Goal: Task Accomplishment & Management: Complete application form

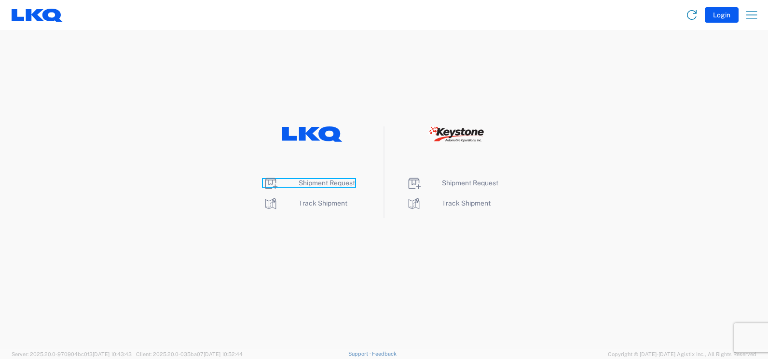
click at [323, 185] on span "Shipment Request" at bounding box center [327, 183] width 56 height 8
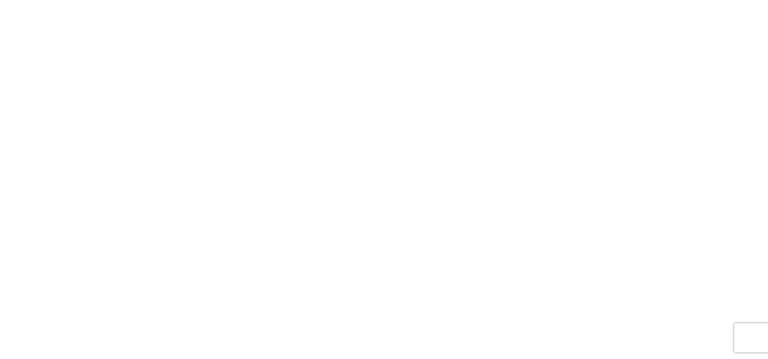
select select "FULL"
select select "LBS"
select select "IN"
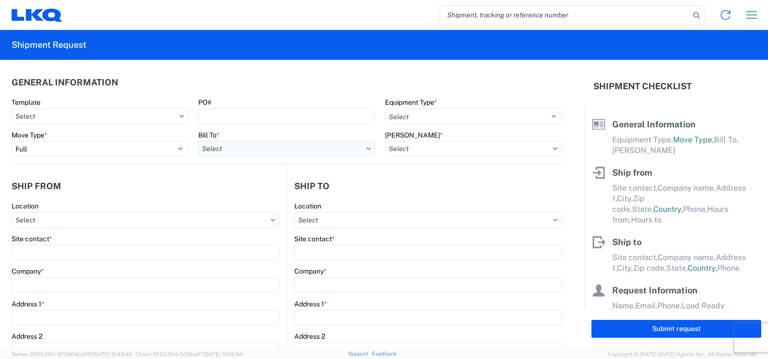
click at [345, 151] on input "text" at bounding box center [286, 148] width 177 height 15
click at [433, 155] on input "text" at bounding box center [473, 148] width 177 height 15
click at [441, 125] on agx-form-control-wrapper-v2 "Equipment Type * Select 53’ Dry Van Flatbed Dropdeck (van) Lowboy (flatbed) Rail" at bounding box center [473, 114] width 187 height 33
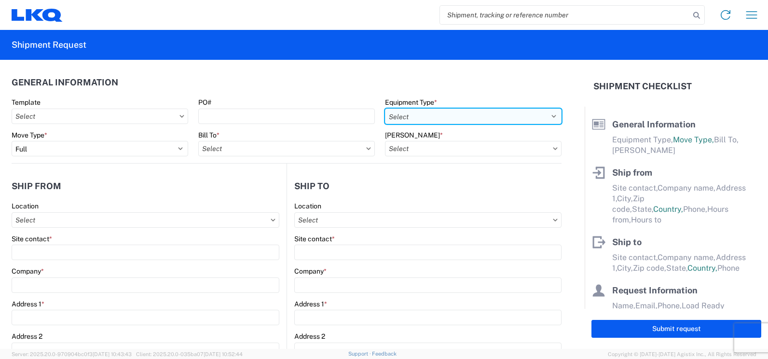
click at [447, 118] on select "Select 53’ Dry Van Flatbed Dropdeck (van) Lowboy (flatbed) Rail" at bounding box center [473, 116] width 177 height 15
select select "STDV"
click at [385, 109] on select "Select 53’ Dry Van Flatbed Dropdeck (van) Lowboy (flatbed) Rail" at bounding box center [473, 116] width 177 height 15
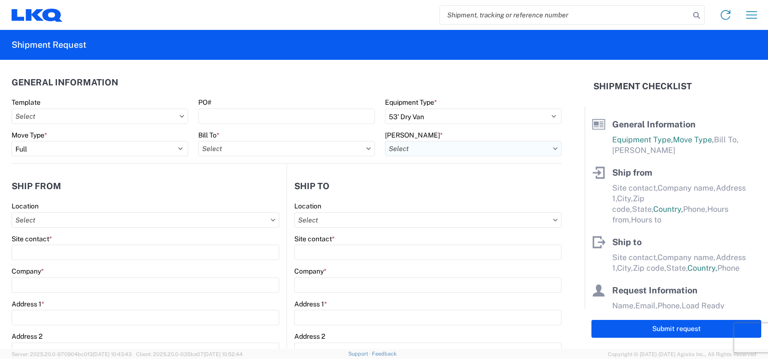
click at [419, 150] on input "text" at bounding box center [473, 148] width 177 height 15
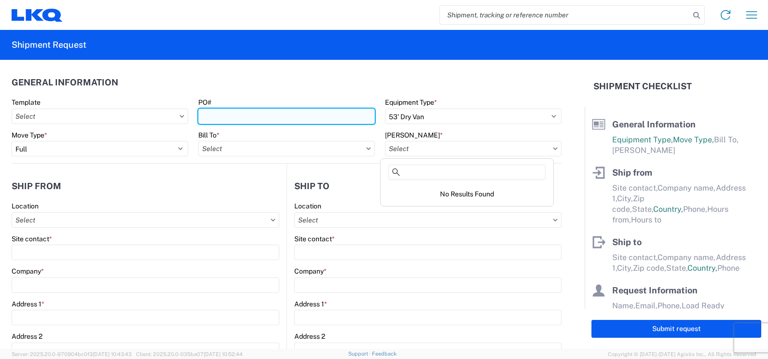
click at [319, 119] on input "PO#" at bounding box center [286, 116] width 177 height 15
type input "t29972"
click at [303, 122] on input "t29972" at bounding box center [286, 116] width 177 height 15
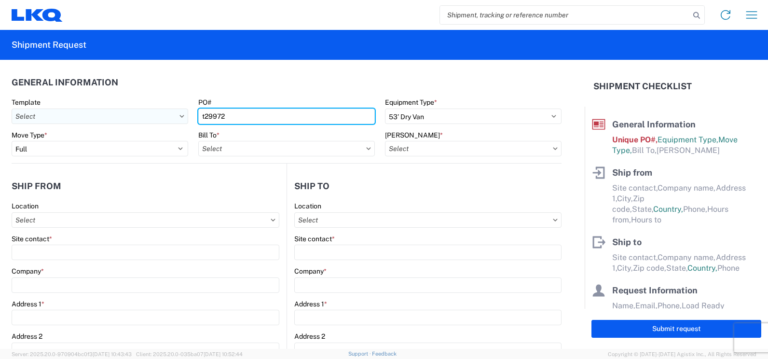
drag, startPoint x: 258, startPoint y: 118, endPoint x: 14, endPoint y: 118, distance: 243.6
click at [14, 118] on div "Template PO# t29972 Equipment Type * Select 53’ Dry Van Flatbed Dropdeck (van) …" at bounding box center [287, 114] width 560 height 33
click at [235, 112] on input "PO#" at bounding box center [286, 116] width 177 height 15
click at [244, 114] on input "PO#" at bounding box center [286, 116] width 177 height 15
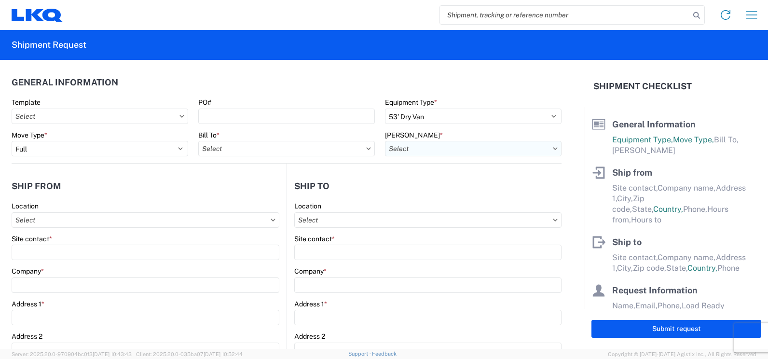
click at [442, 147] on input "text" at bounding box center [473, 148] width 177 height 15
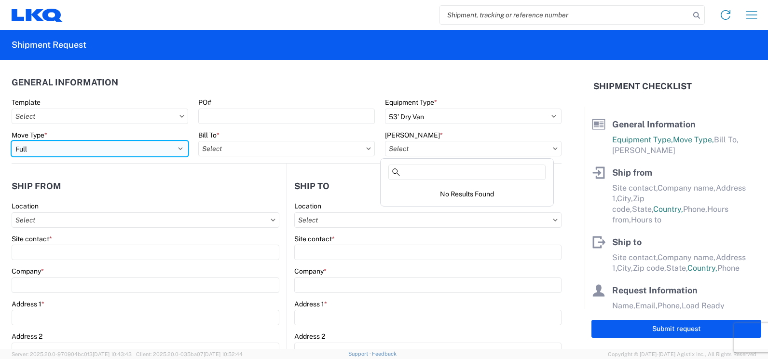
click at [143, 145] on select "Select Full Partial TL" at bounding box center [100, 148] width 177 height 15
click at [12, 141] on select "Select Full Partial TL" at bounding box center [100, 148] width 177 height 15
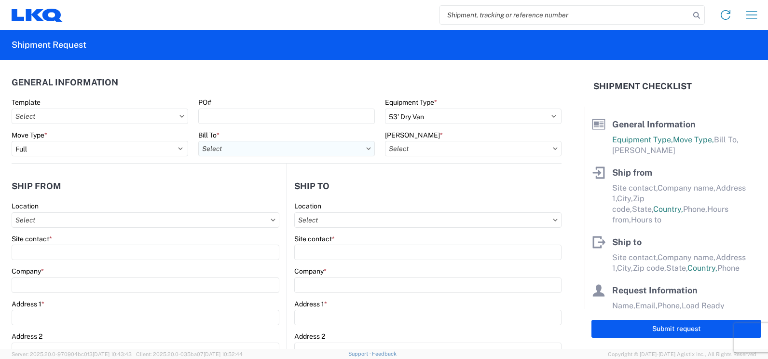
click at [231, 149] on input "text" at bounding box center [286, 148] width 177 height 15
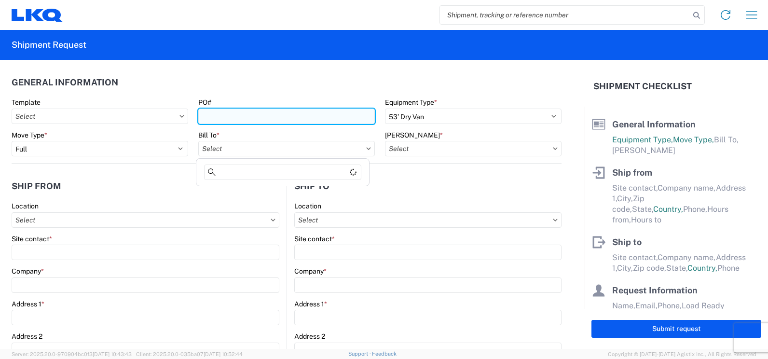
click at [219, 109] on input "PO#" at bounding box center [286, 116] width 177 height 15
type input "t29972"
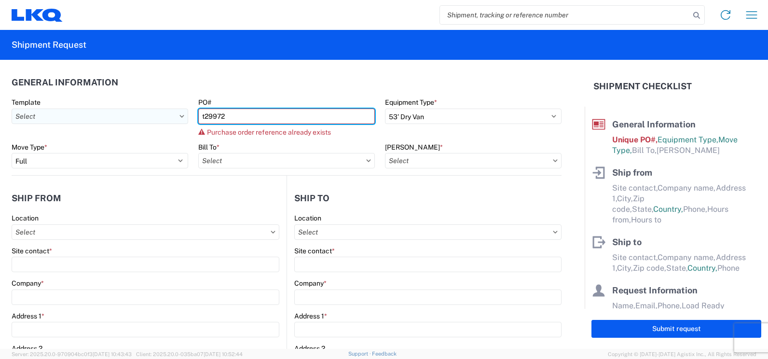
drag, startPoint x: 246, startPoint y: 109, endPoint x: 14, endPoint y: 109, distance: 231.5
click at [14, 109] on div "Template PO# t29972 Purchase order reference already exists Equipment Type * Se…" at bounding box center [287, 120] width 560 height 45
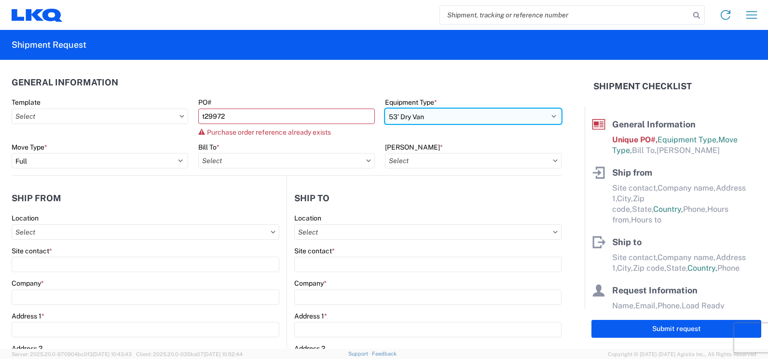
click at [478, 122] on select "Select 53’ Dry Van Flatbed Dropdeck (van) Lowboy (flatbed) Rail" at bounding box center [473, 116] width 177 height 15
select select
click at [385, 109] on select "Select 53’ Dry Van Flatbed Dropdeck (van) Lowboy (flatbed) Rail" at bounding box center [473, 116] width 177 height 15
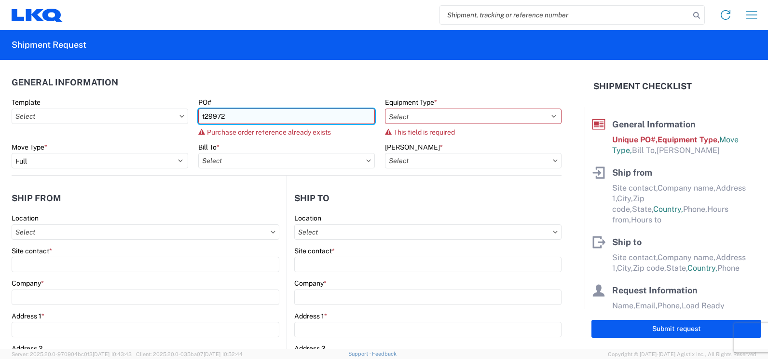
click at [253, 109] on input "t29972" at bounding box center [286, 116] width 177 height 15
drag, startPoint x: 253, startPoint y: 108, endPoint x: 92, endPoint y: 110, distance: 161.6
click at [92, 110] on div "Template PO# t29972 Purchase order reference already exists Equipment Type * Se…" at bounding box center [287, 120] width 560 height 45
click at [253, 110] on input "PO#" at bounding box center [286, 116] width 177 height 15
type input "t30311"
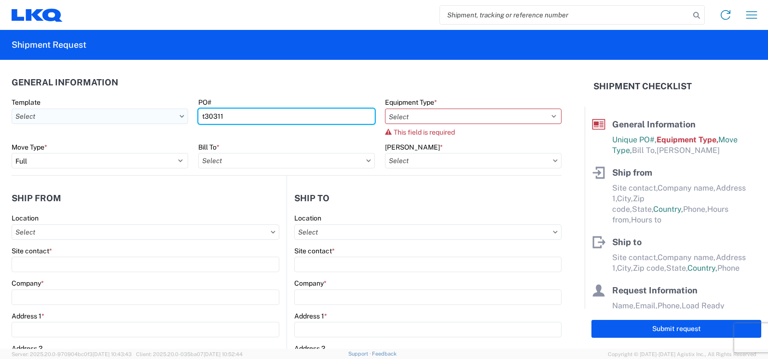
drag, startPoint x: 240, startPoint y: 115, endPoint x: 110, endPoint y: 115, distance: 129.8
click at [118, 115] on div "Template PO# t30311 Equipment Type * Select 53’ Dry Van Flatbed Dropdeck (van) …" at bounding box center [287, 120] width 560 height 45
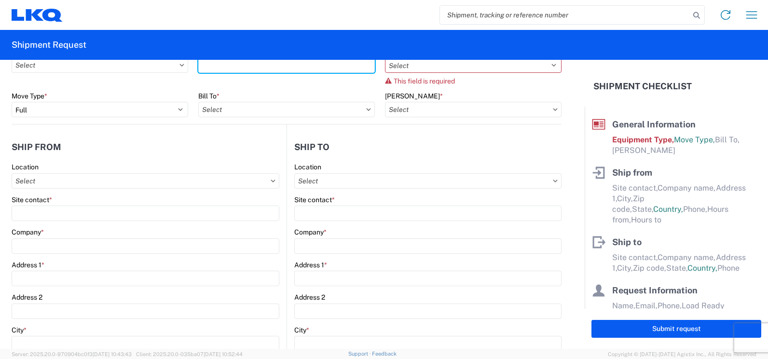
scroll to position [48, 0]
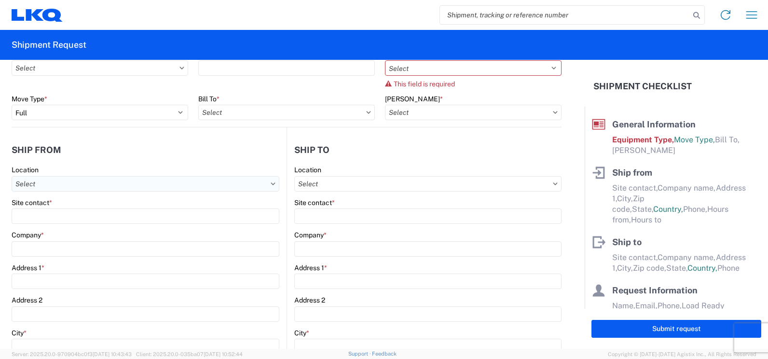
click at [64, 182] on input "text" at bounding box center [146, 183] width 268 height 15
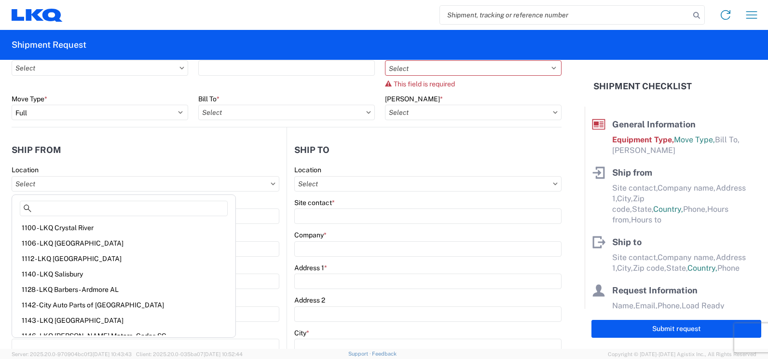
scroll to position [0, 0]
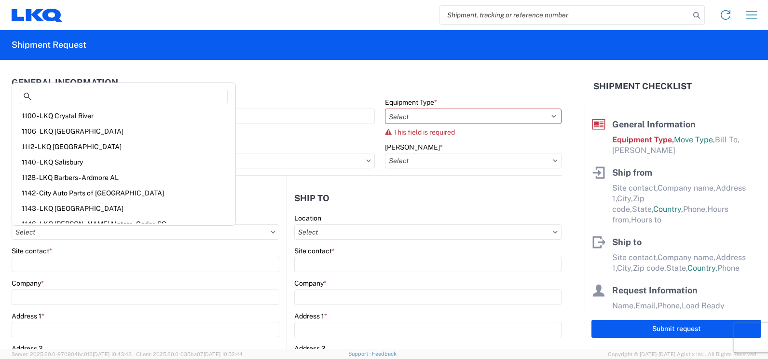
click at [269, 203] on header "Ship from" at bounding box center [149, 198] width 275 height 22
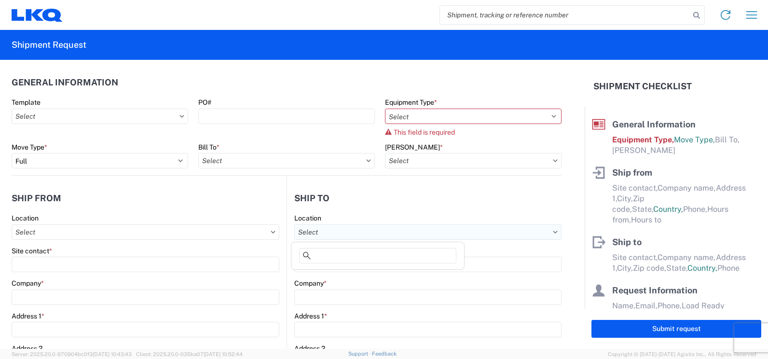
click at [319, 233] on input "text" at bounding box center [427, 231] width 267 height 15
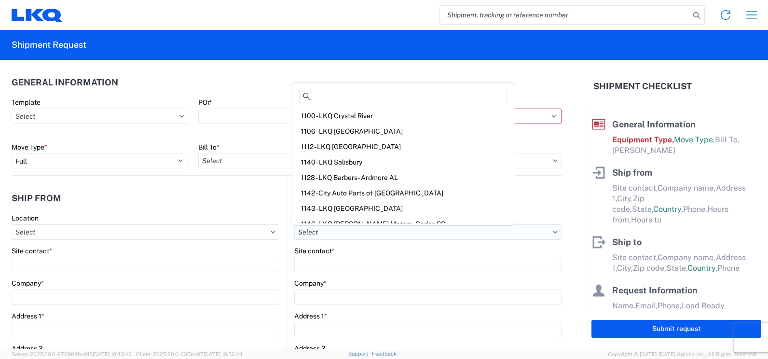
click at [319, 233] on input "text" at bounding box center [427, 231] width 267 height 15
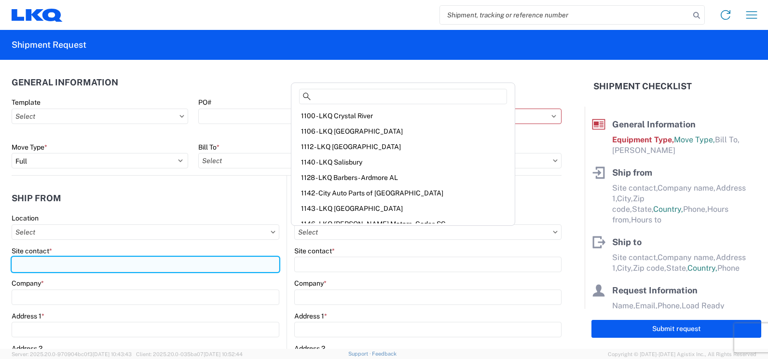
click at [184, 257] on input "Site contact *" at bounding box center [146, 264] width 268 height 15
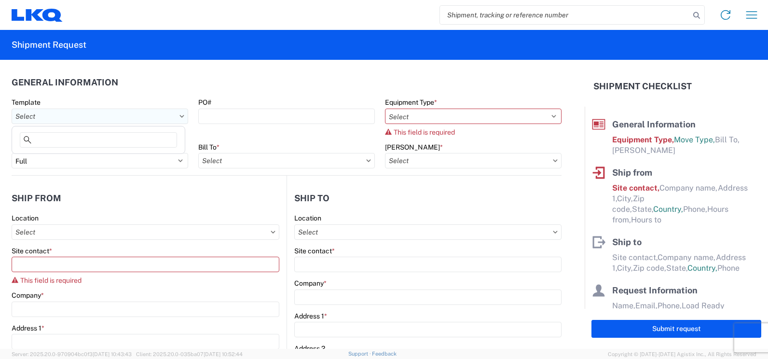
click at [152, 116] on input "text" at bounding box center [100, 116] width 177 height 15
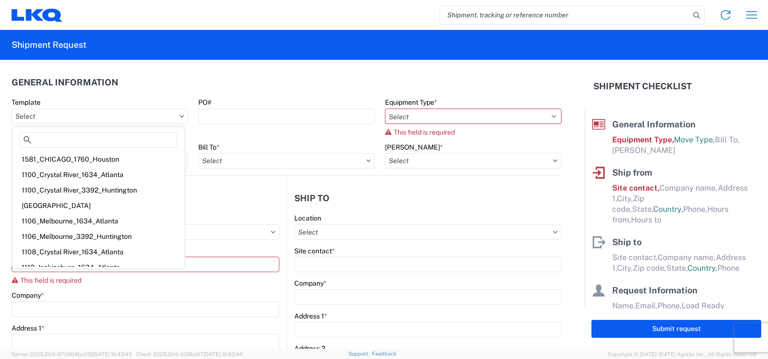
click at [256, 84] on header "General Information" at bounding box center [287, 82] width 550 height 22
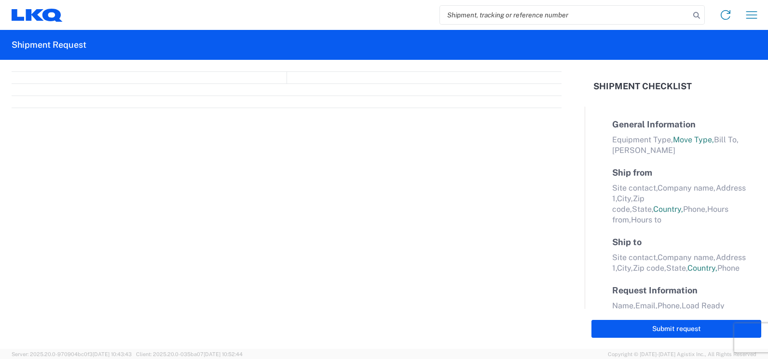
select select "FULL"
select select "LBS"
select select "IN"
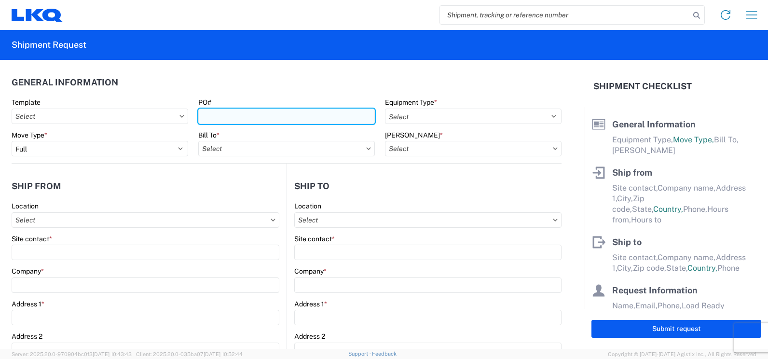
click at [295, 116] on input "PO#" at bounding box center [286, 116] width 177 height 15
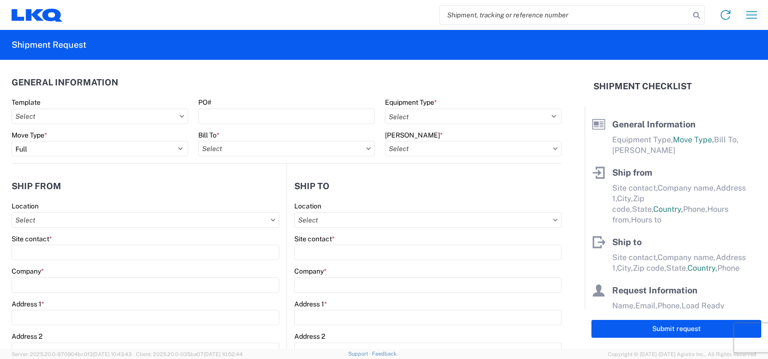
click at [333, 92] on header "General Information" at bounding box center [287, 82] width 550 height 22
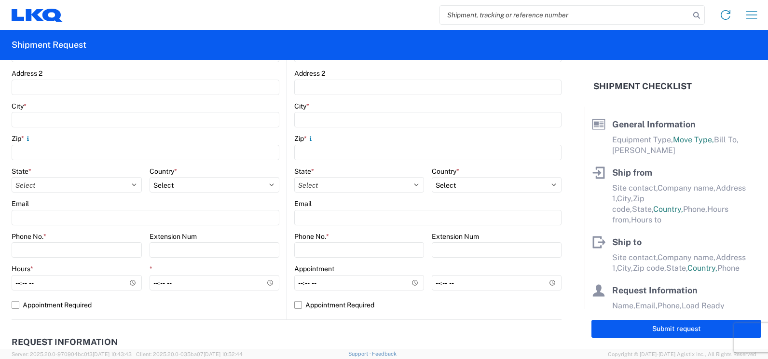
scroll to position [289, 0]
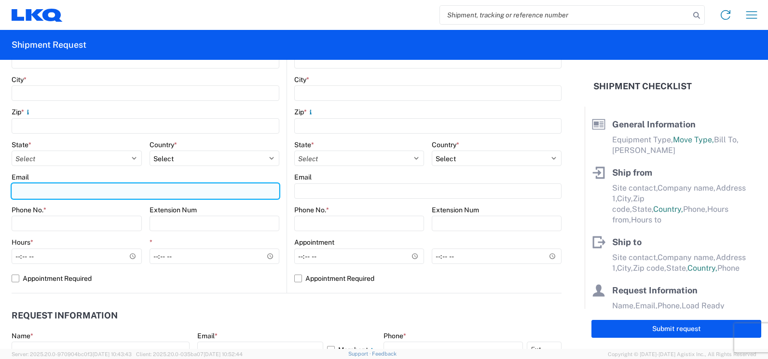
click at [86, 185] on input "Email" at bounding box center [146, 190] width 268 height 15
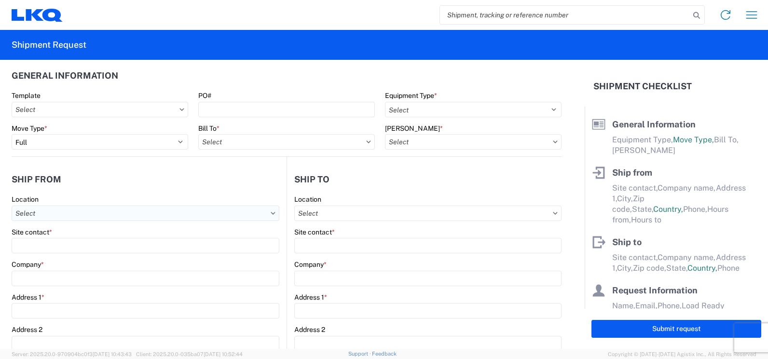
scroll to position [0, 0]
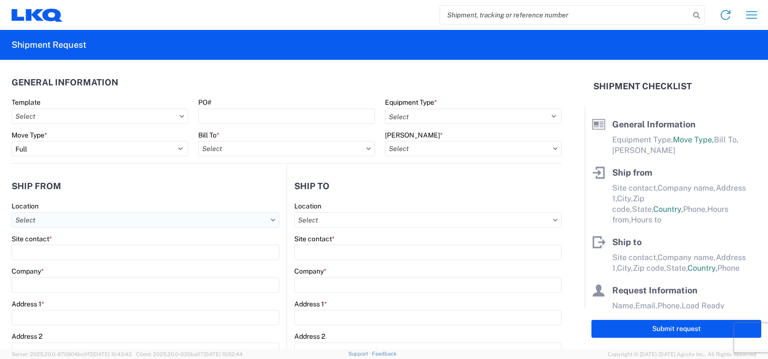
type input "[EMAIL_ADDRESS][DOMAIN_NAME]"
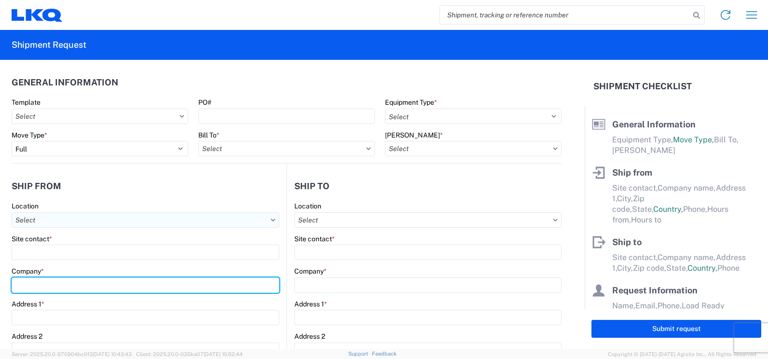
type input "LKQ [GEOGRAPHIC_DATA][US_STATE]"
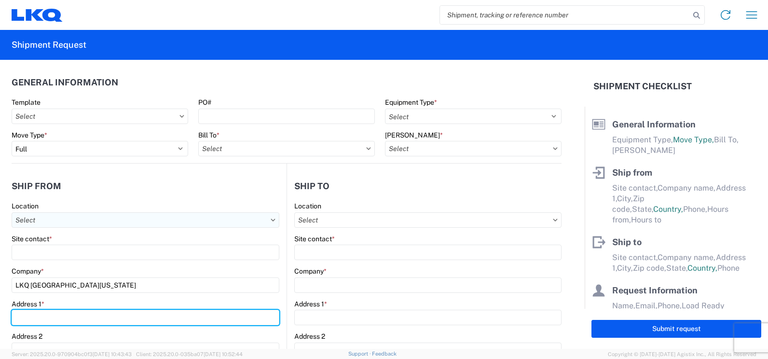
type input "[STREET_ADDRESS]"
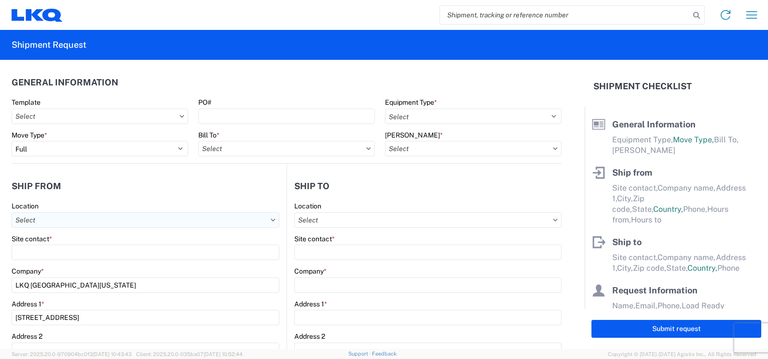
type input "[PERSON_NAME]"
type input "96003"
select select "CA"
type input "5309215502"
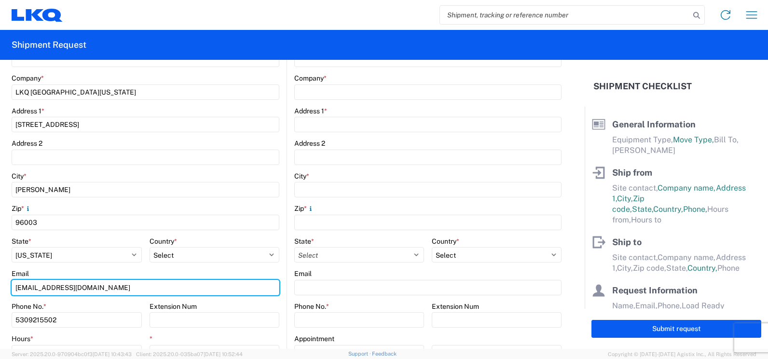
scroll to position [241, 0]
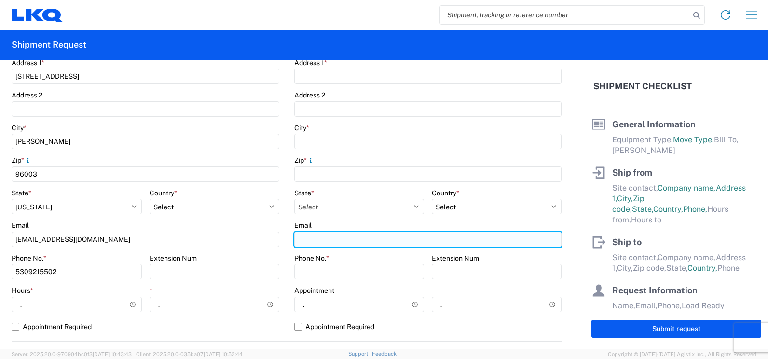
click at [342, 236] on input "Email" at bounding box center [427, 239] width 267 height 15
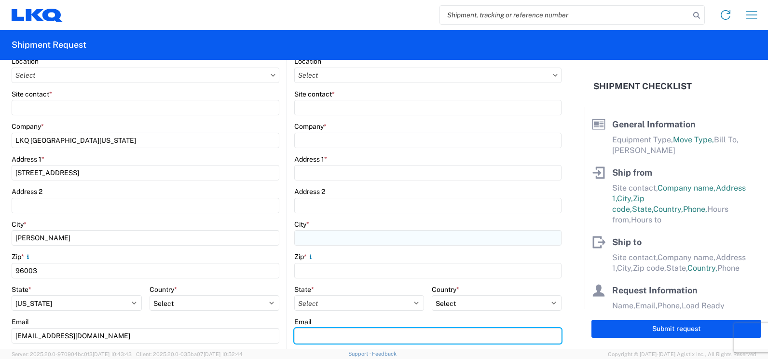
scroll to position [96, 0]
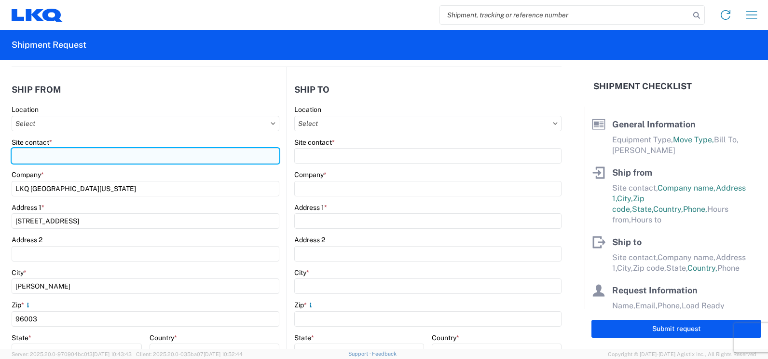
click at [49, 156] on input "Site contact *" at bounding box center [146, 155] width 268 height 15
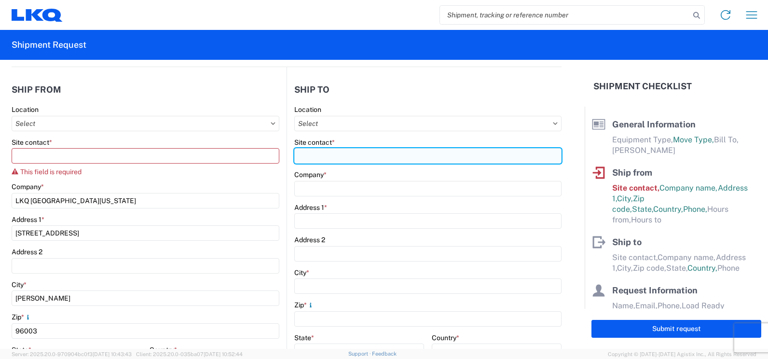
click at [304, 161] on input "Site contact *" at bounding box center [427, 155] width 267 height 15
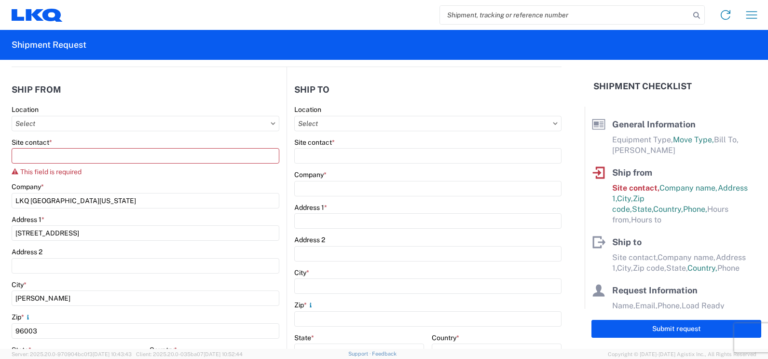
click at [336, 203] on div "Location Site contact * Company * Address 1 * Address 2 City * Zip * State * Se…" at bounding box center [427, 295] width 267 height 381
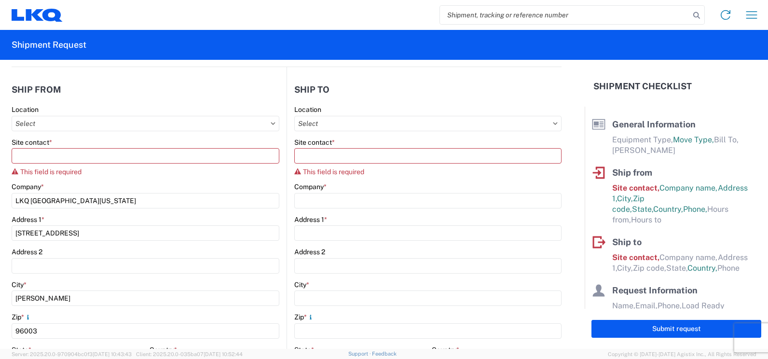
click at [355, 218] on div "Address 1 *" at bounding box center [427, 219] width 267 height 9
click at [351, 219] on div "Address 1 *" at bounding box center [427, 219] width 267 height 9
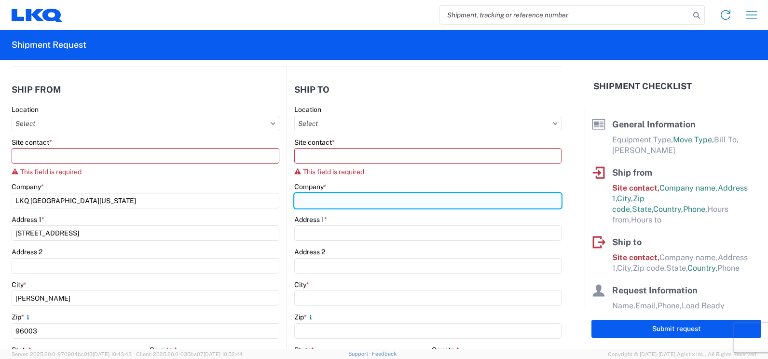
click at [345, 200] on input "Company *" at bounding box center [427, 200] width 267 height 15
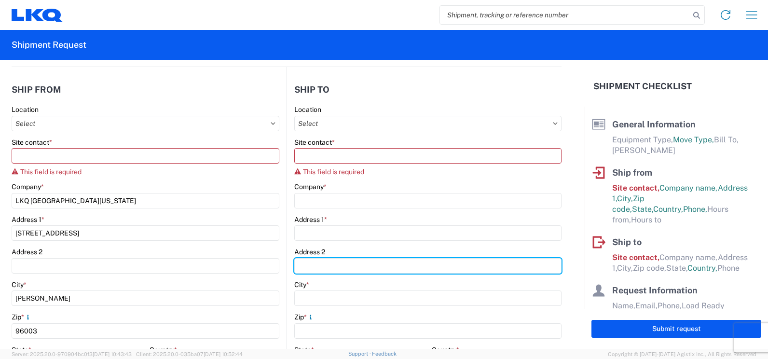
click at [302, 264] on div "Address 2" at bounding box center [427, 260] width 267 height 26
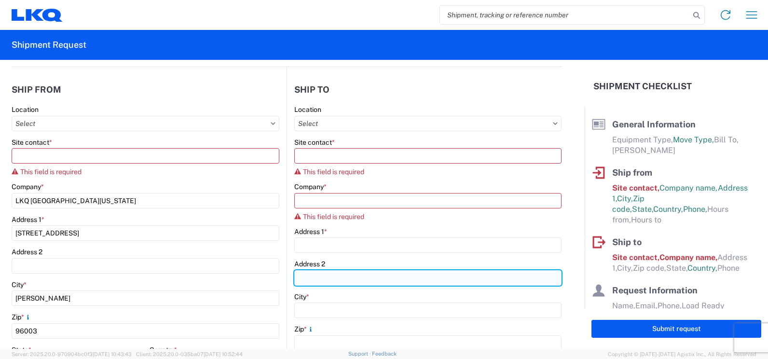
click at [321, 276] on input "Address 2" at bounding box center [427, 277] width 267 height 15
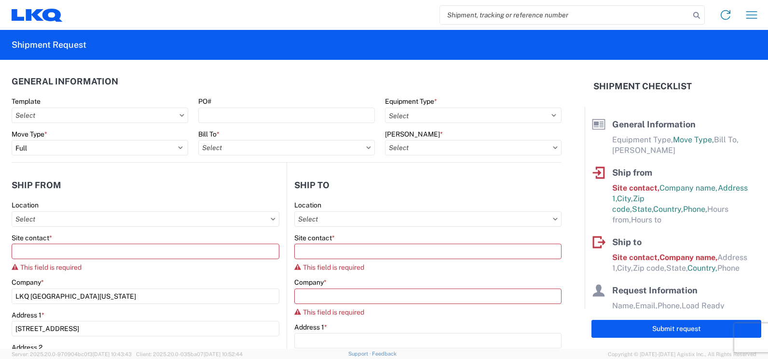
scroll to position [0, 0]
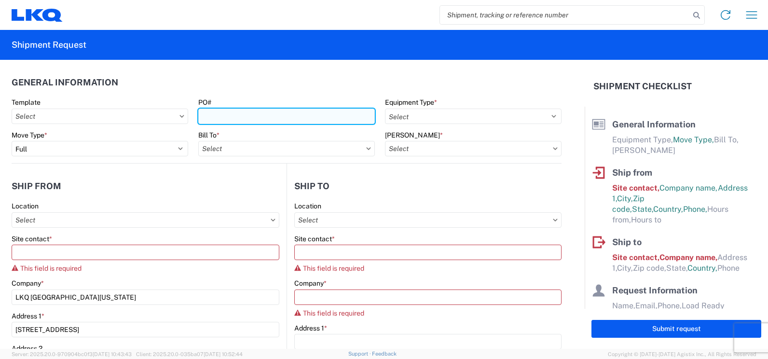
click at [211, 117] on input "PO#" at bounding box center [286, 116] width 177 height 15
type input "t31643"
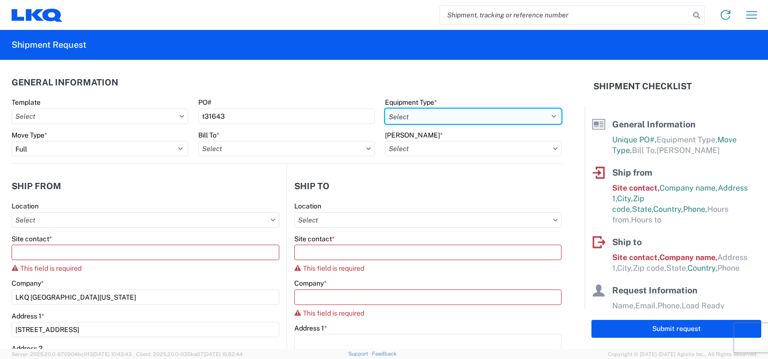
click at [438, 115] on select "Select 53’ Dry Van Flatbed Dropdeck (van) Lowboy (flatbed) Rail" at bounding box center [473, 116] width 177 height 15
select select "STDV"
click at [385, 109] on select "Select 53’ Dry Van Flatbed Dropdeck (van) Lowboy (flatbed) Rail" at bounding box center [473, 116] width 177 height 15
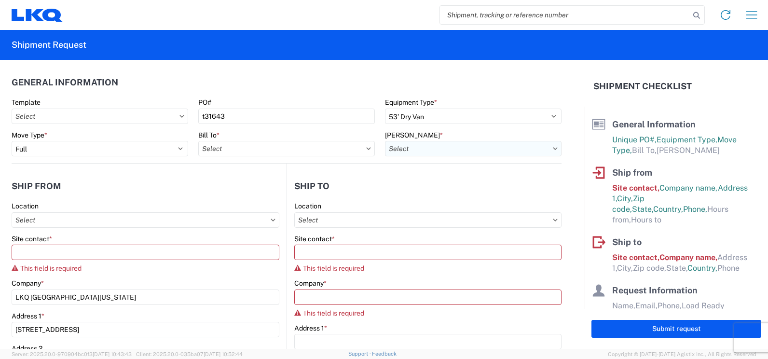
click at [412, 150] on input "text" at bounding box center [473, 148] width 177 height 15
type input "3392"
click at [234, 144] on input "text" at bounding box center [286, 148] width 177 height 15
type input "3392"
click at [254, 187] on div "3392 - Transmetco" at bounding box center [282, 191] width 169 height 15
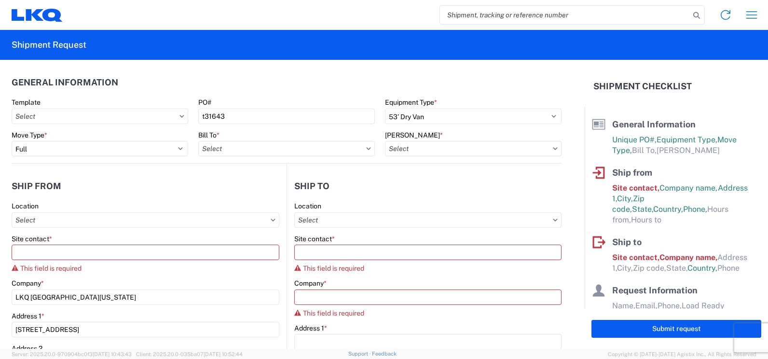
type input "3392 - Transmetco"
click at [406, 152] on input "text" at bounding box center [473, 148] width 177 height 15
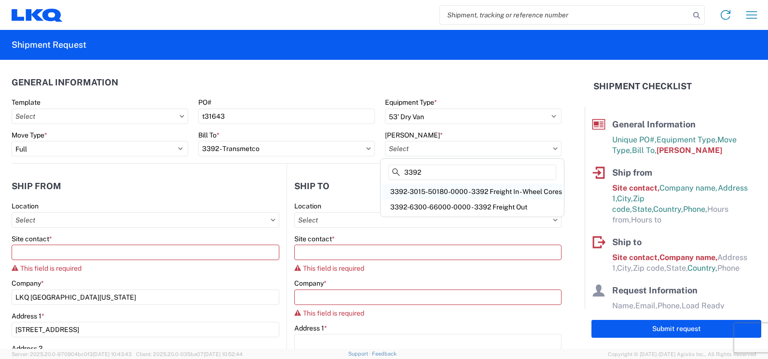
type input "3392"
click at [481, 192] on div "3392-3015-50180-0000 - 3392 Freight In - Wheel Cores" at bounding box center [471, 191] width 179 height 15
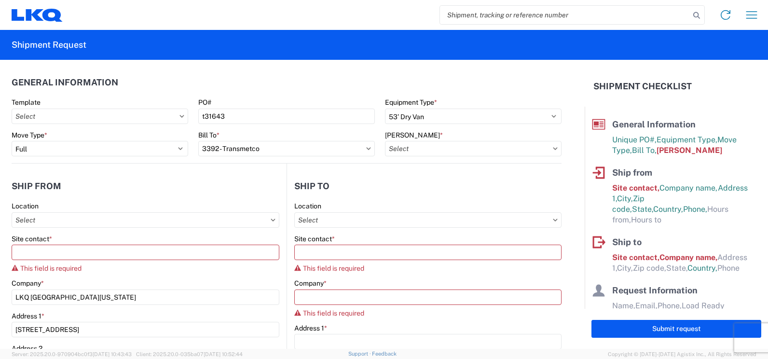
type input "3392-3015-50180-0000 - 3392 Freight In - Wheel Cores"
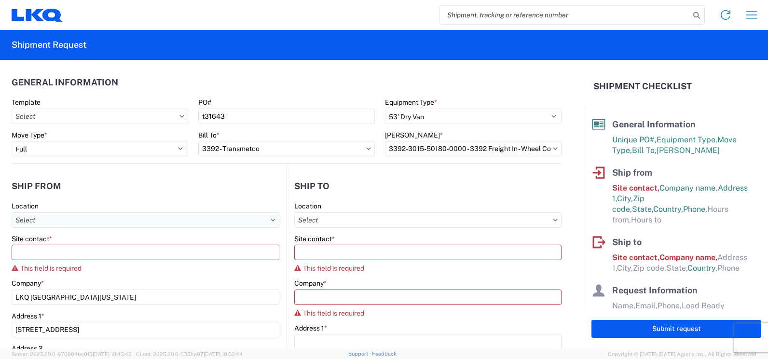
click at [57, 219] on input "text" at bounding box center [146, 219] width 268 height 15
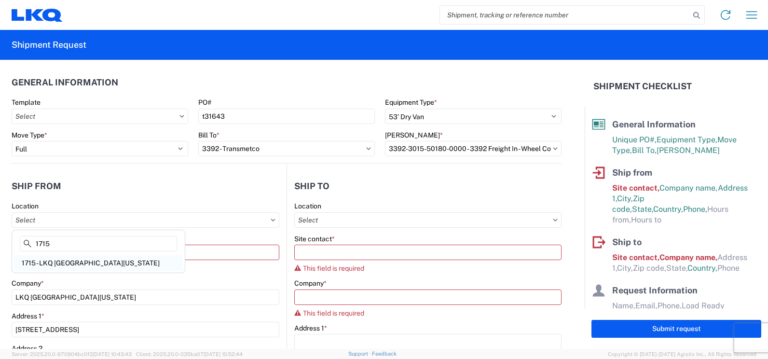
type input "1715"
click at [74, 262] on div "1715 - LKQ [GEOGRAPHIC_DATA][US_STATE]" at bounding box center [98, 262] width 169 height 15
type input "1715 - LKQ [GEOGRAPHIC_DATA][US_STATE]"
type input "LKQ Corporation"
select select "US"
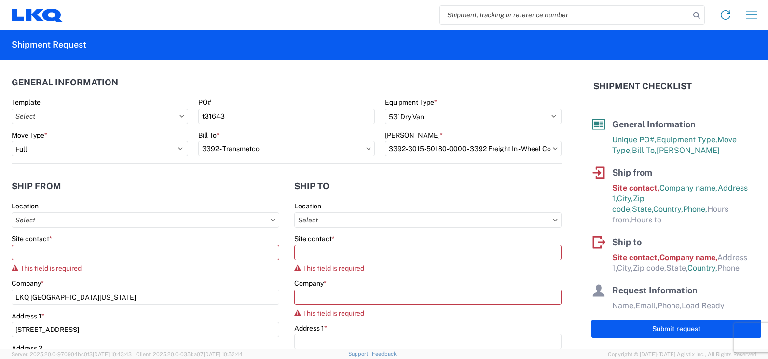
type input "08:00"
type input "14:00"
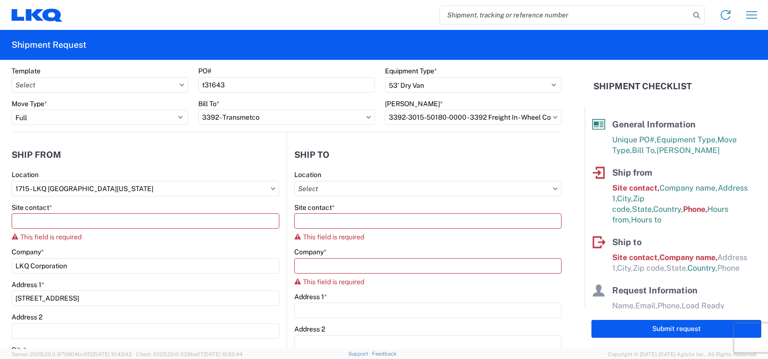
scroll to position [48, 0]
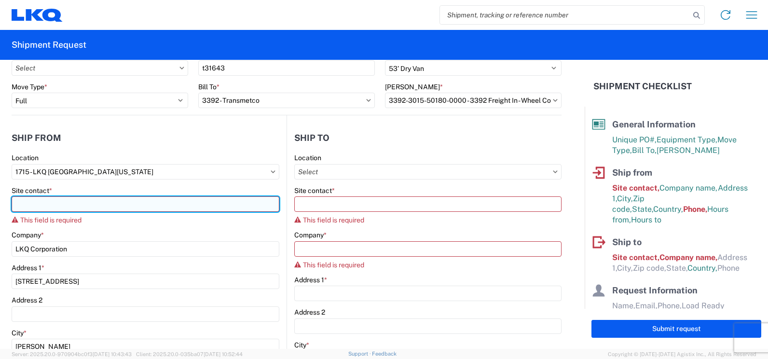
click at [58, 203] on input "Site contact *" at bounding box center [146, 203] width 268 height 15
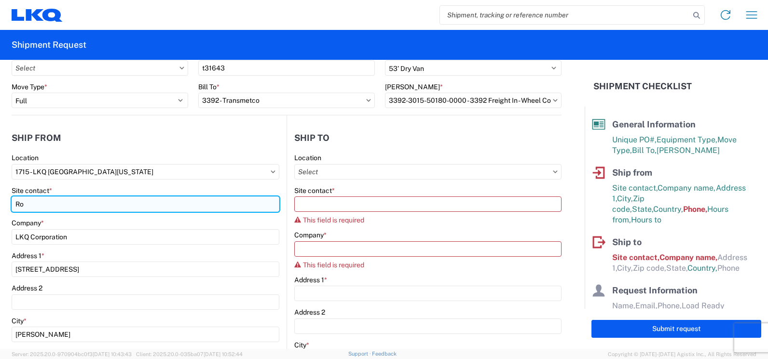
type input "R"
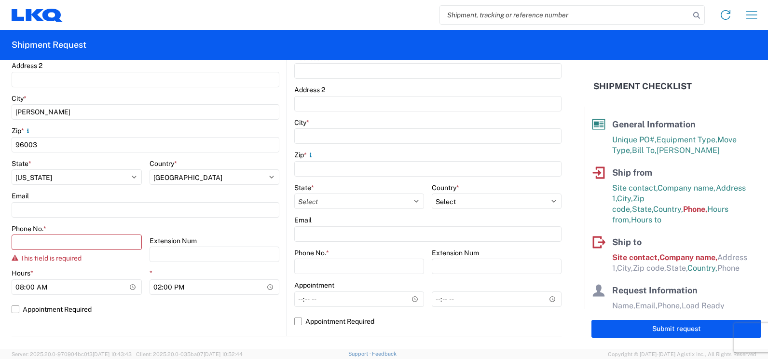
scroll to position [289, 0]
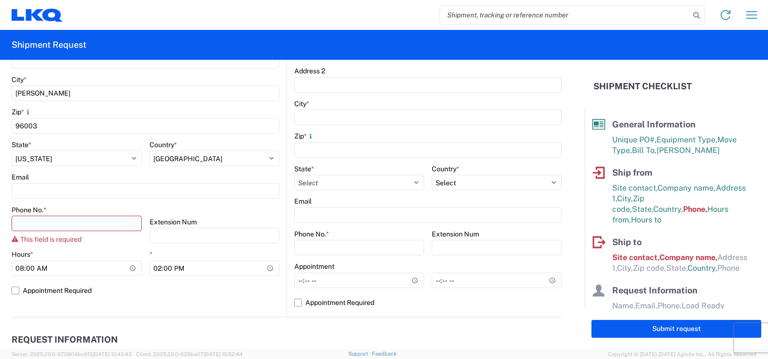
type input "[PERSON_NAME]"
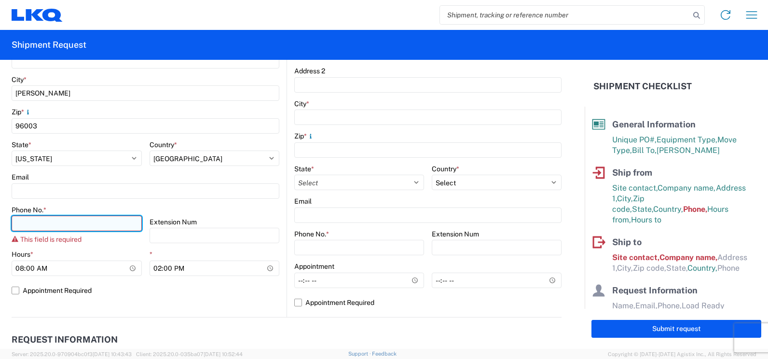
click at [88, 222] on input "Phone No. *" at bounding box center [77, 223] width 130 height 15
type input "5309215502"
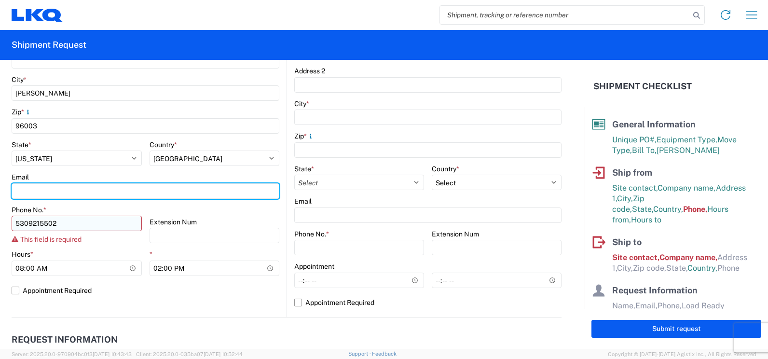
type input "[EMAIL_ADDRESS][DOMAIN_NAME]"
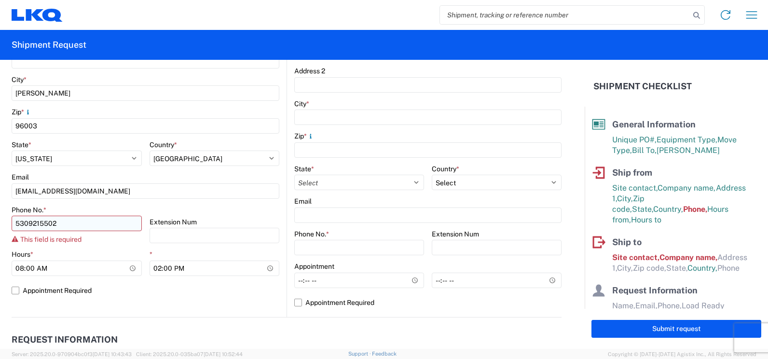
type input "LKQ [GEOGRAPHIC_DATA][US_STATE]"
type input "[STREET_ADDRESS]"
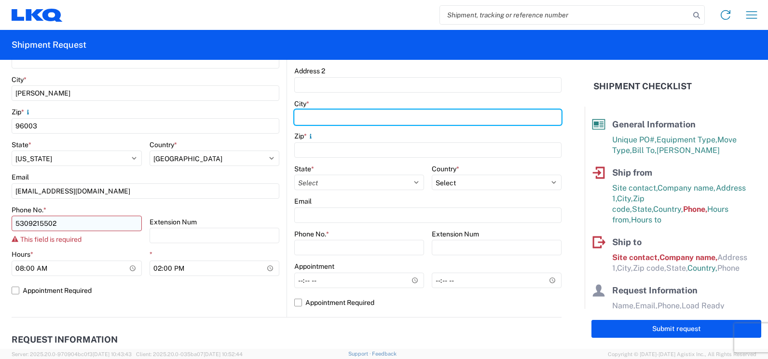
type input "[PERSON_NAME]"
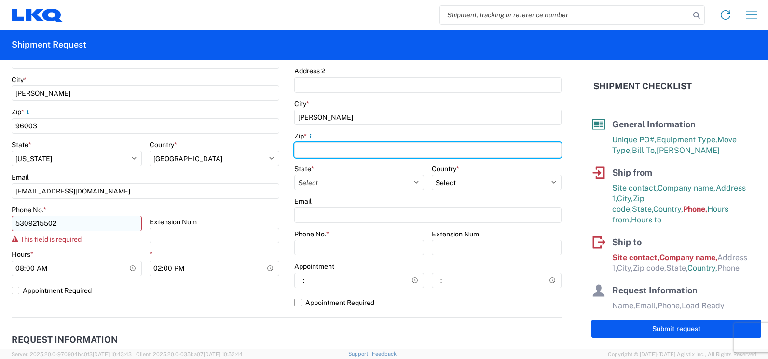
type input "96003"
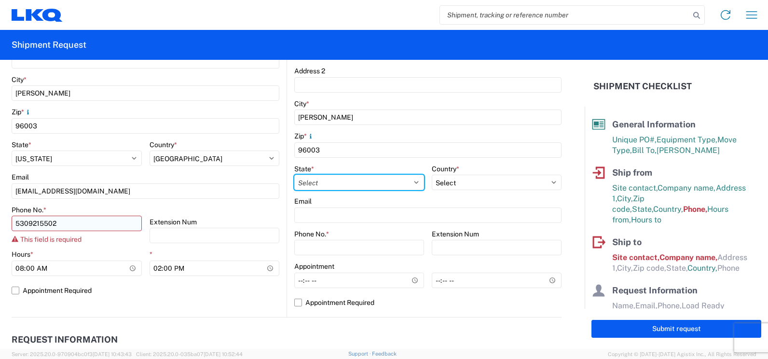
select select "CA"
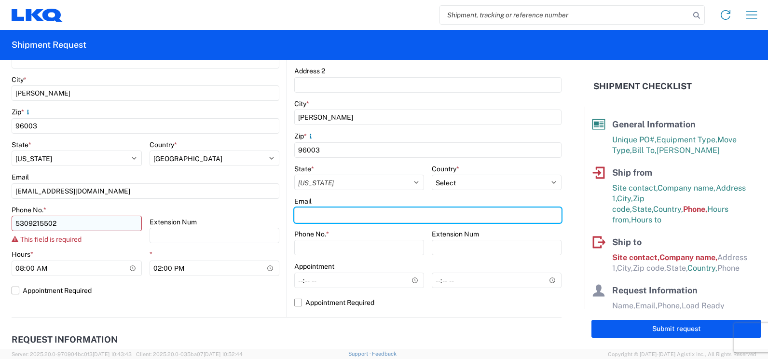
type input "[EMAIL_ADDRESS][DOMAIN_NAME]"
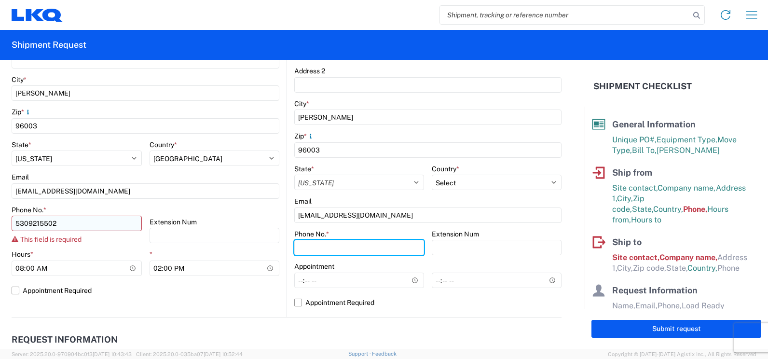
type input "5309215502"
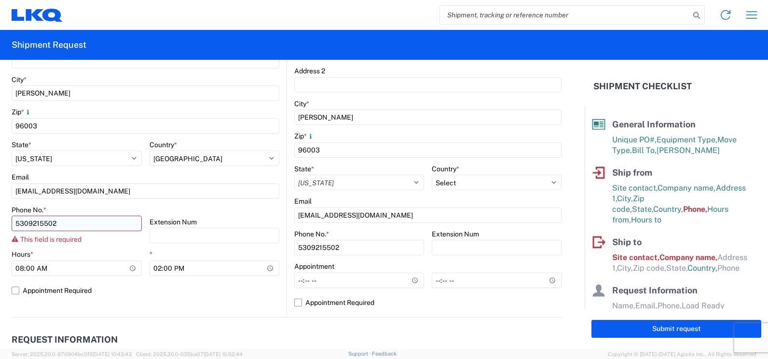
type input "[EMAIL_ADDRESS][DOMAIN_NAME]"
type input "5309215502"
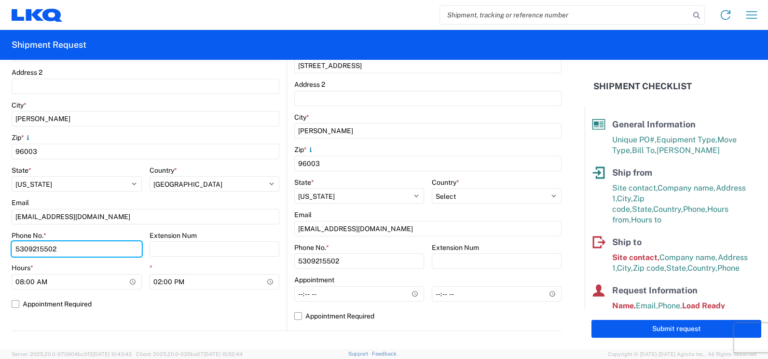
scroll to position [241, 0]
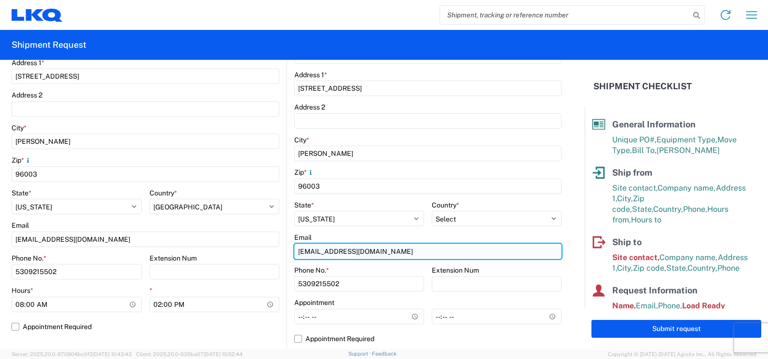
click at [397, 259] on input "[EMAIL_ADDRESS][DOMAIN_NAME]" at bounding box center [427, 251] width 267 height 15
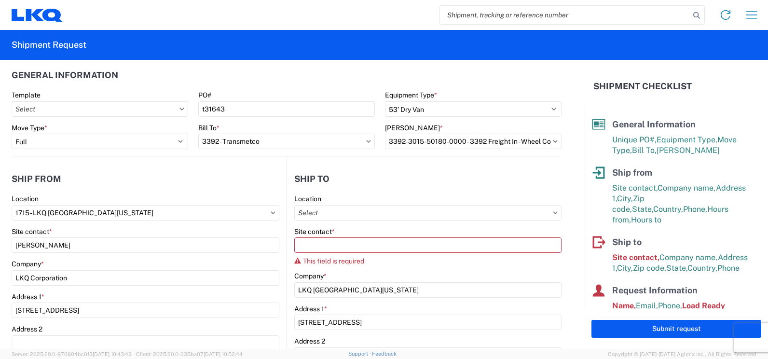
scroll to position [0, 0]
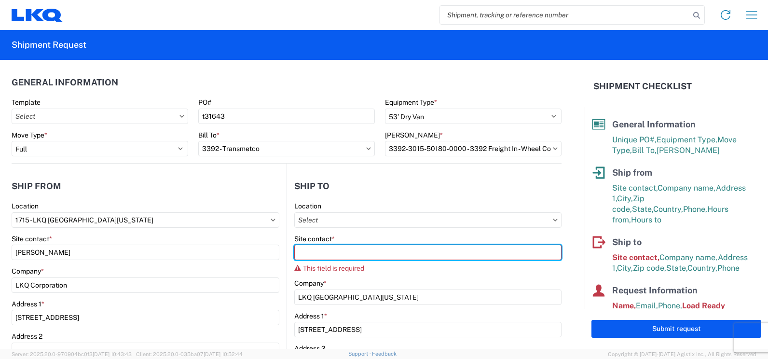
click at [397, 257] on input "Site contact *" at bounding box center [427, 252] width 267 height 15
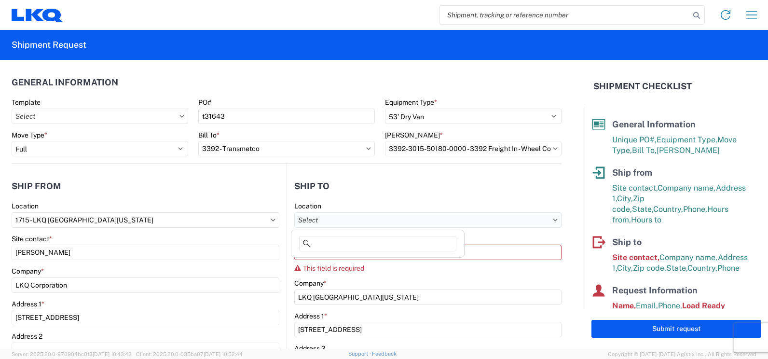
click at [360, 226] on input "text" at bounding box center [427, 219] width 267 height 15
type input "t"
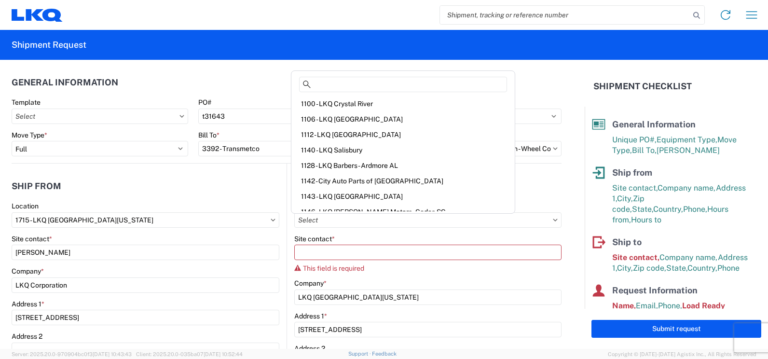
click at [509, 104] on div "Equipment Type *" at bounding box center [473, 102] width 177 height 9
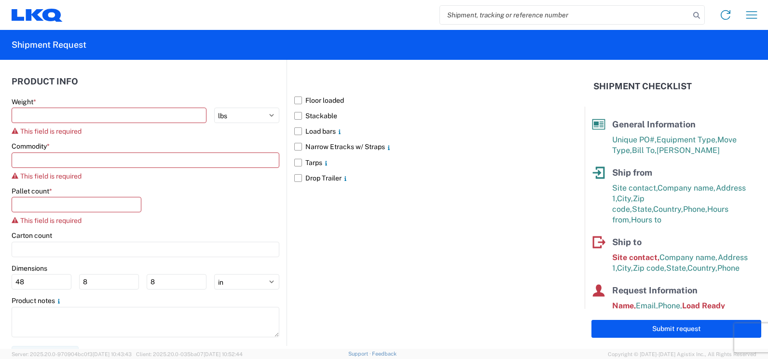
scroll to position [940, 0]
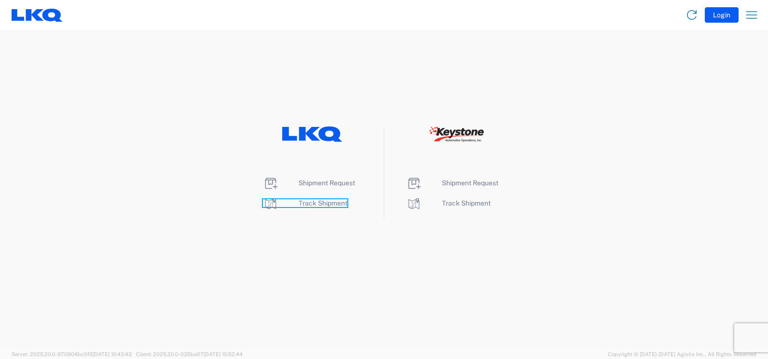
click at [316, 200] on span "Track Shipment" at bounding box center [323, 203] width 49 height 8
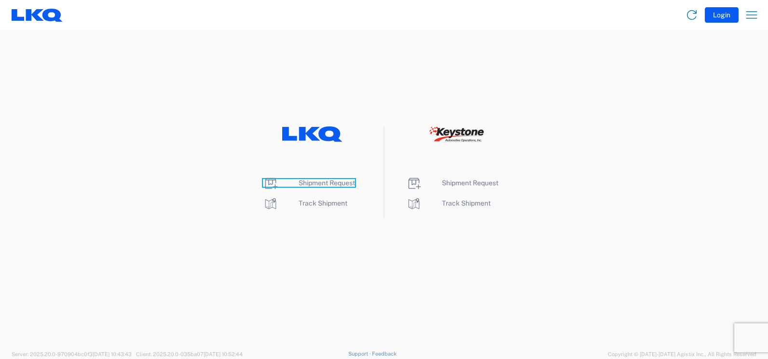
click at [326, 183] on span "Shipment Request" at bounding box center [327, 183] width 56 height 8
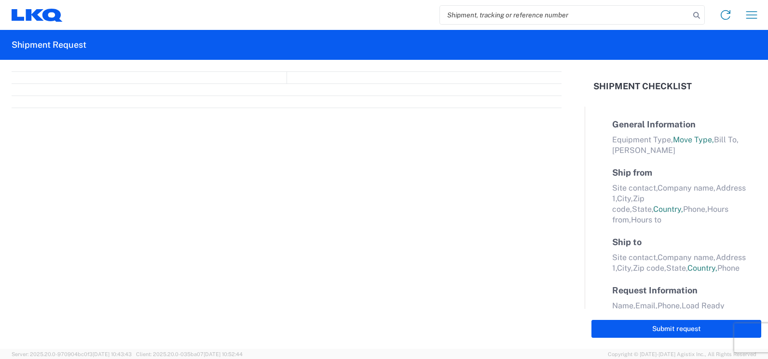
select select "FULL"
select select "LBS"
select select "IN"
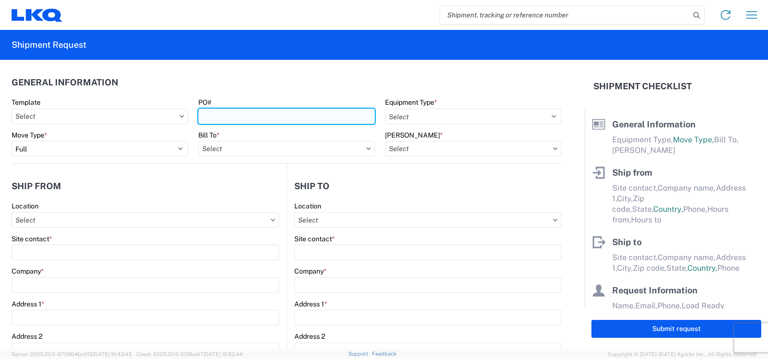
click at [260, 119] on input "PO#" at bounding box center [286, 116] width 177 height 15
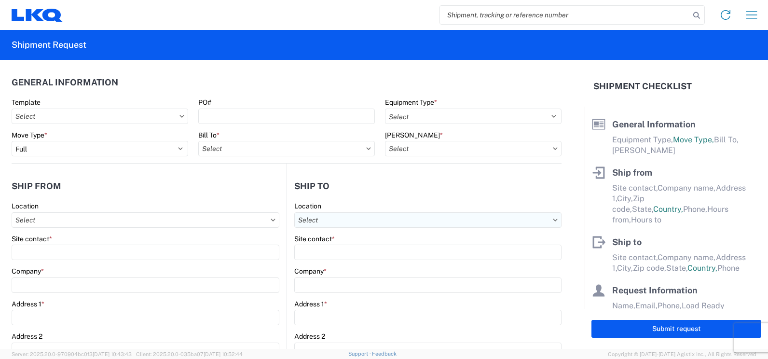
click at [359, 218] on input "text" at bounding box center [427, 219] width 267 height 15
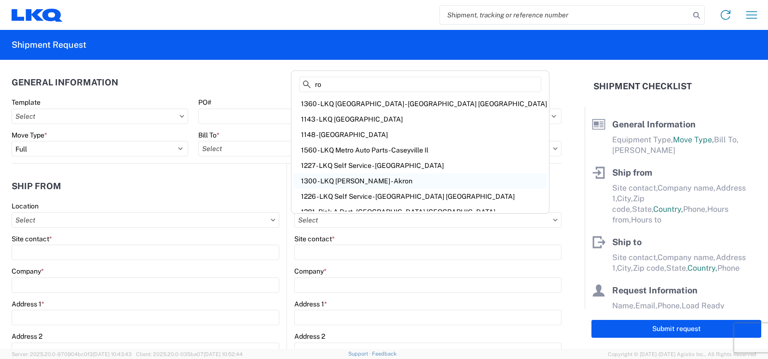
type input "r"
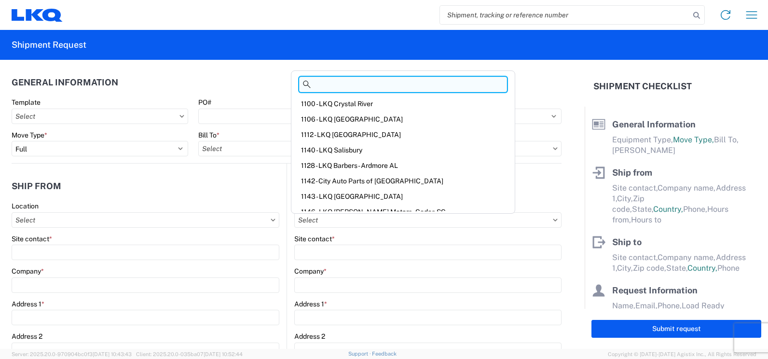
drag, startPoint x: 343, startPoint y: 88, endPoint x: 299, endPoint y: 88, distance: 44.4
click at [344, 88] on input at bounding box center [403, 84] width 208 height 15
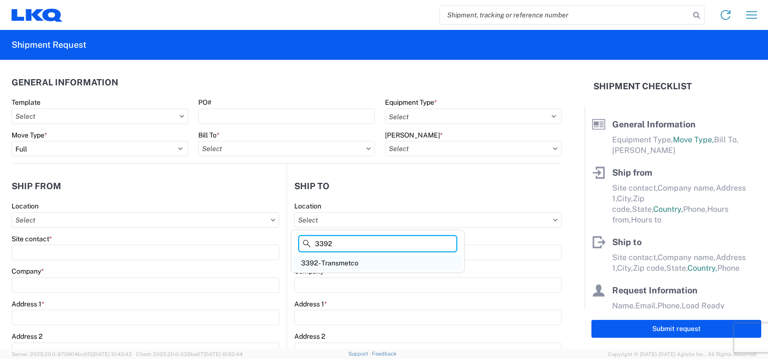
type input "3392"
click at [319, 264] on div "3392 - Transmetco" at bounding box center [377, 262] width 169 height 15
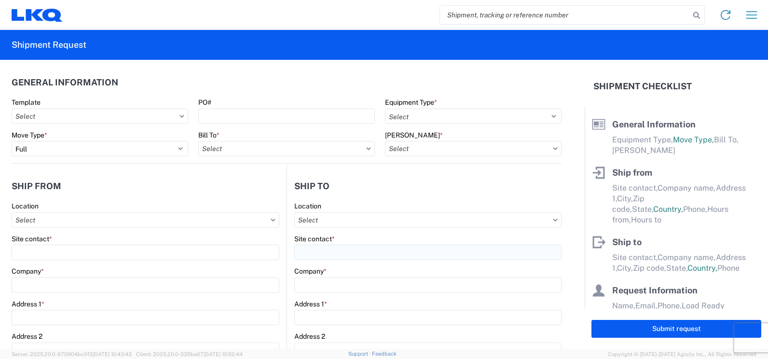
type input "3392 - Transmetco"
type input "LKQ Corporation"
type input "[STREET_ADDRESS]"
type input "Huntington"
type input "46750"
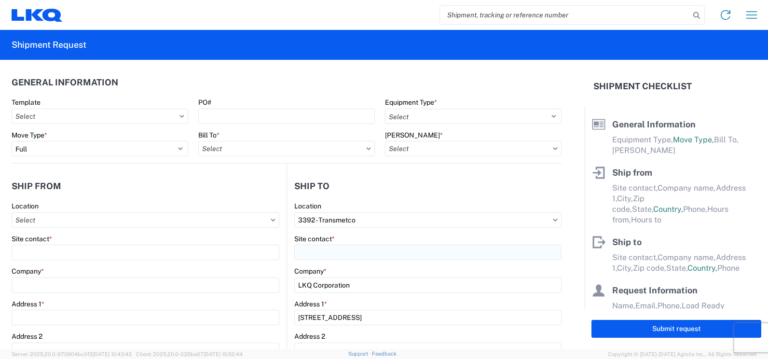
select select "US"
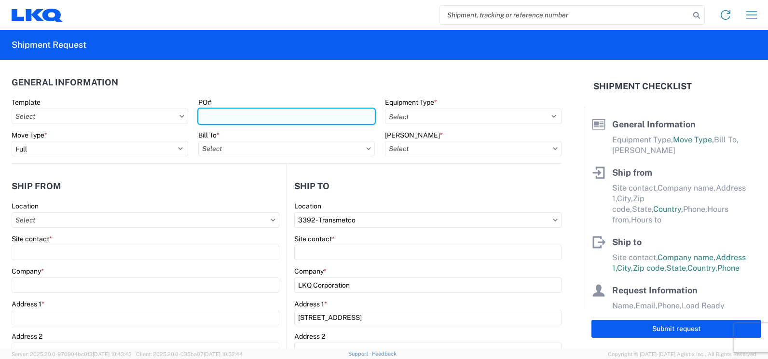
click at [240, 117] on input "PO#" at bounding box center [286, 116] width 177 height 15
type input "t31643"
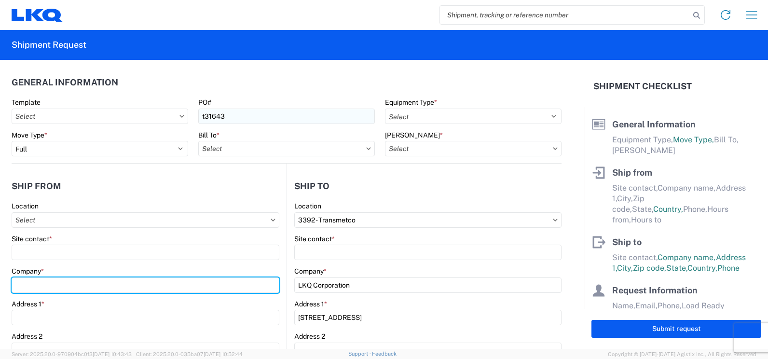
type input "LKQ [GEOGRAPHIC_DATA][US_STATE]"
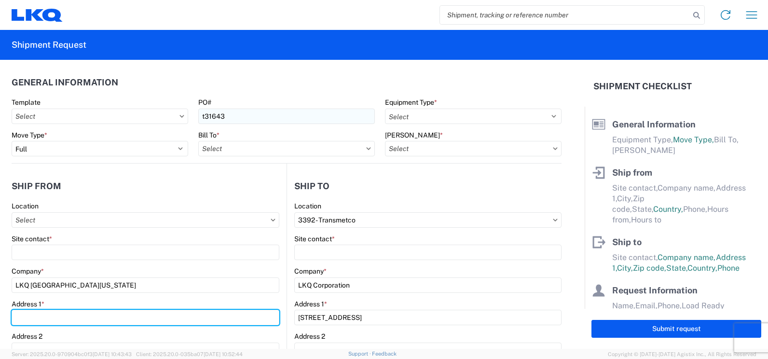
type input "[STREET_ADDRESS]"
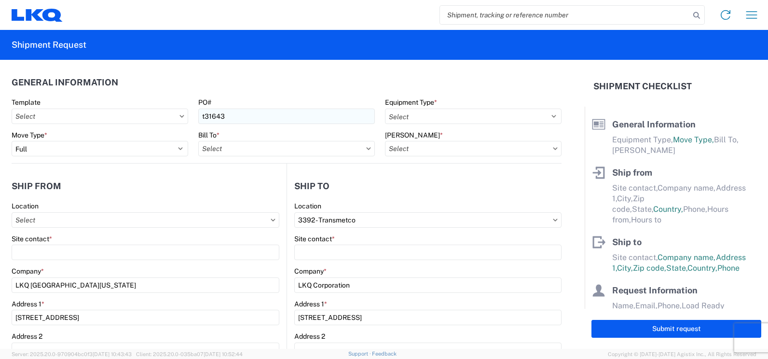
type input "[PERSON_NAME]"
type input "96003"
select select "CA"
type input "5309215502"
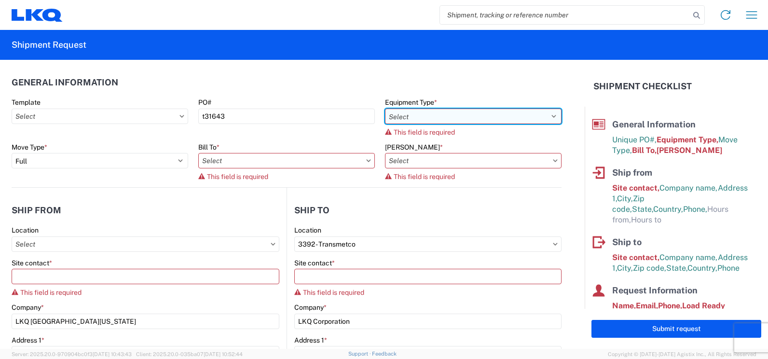
click at [449, 118] on select "Select 53’ Dry Van Flatbed Dropdeck (van) Lowboy (flatbed) Rail" at bounding box center [473, 116] width 177 height 15
select select "STDV"
click at [385, 109] on select "Select 53’ Dry Van Flatbed Dropdeck (van) Lowboy (flatbed) Rail" at bounding box center [473, 116] width 177 height 15
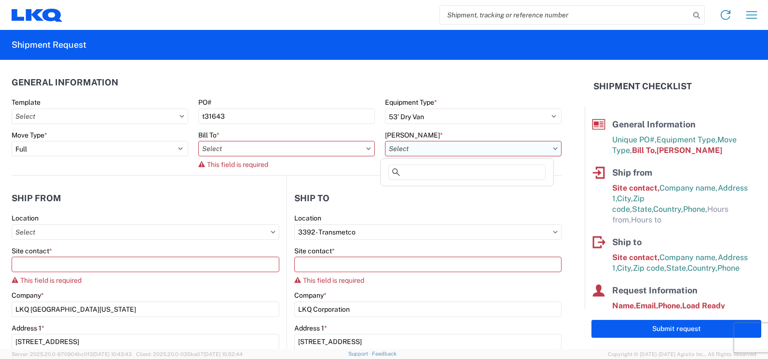
click at [431, 154] on input "text" at bounding box center [473, 148] width 177 height 15
click at [316, 154] on input "text" at bounding box center [286, 148] width 177 height 15
type input "3392"
click at [244, 197] on div "3392 - Transmetco" at bounding box center [282, 191] width 169 height 15
type input "3392 - Transmetco"
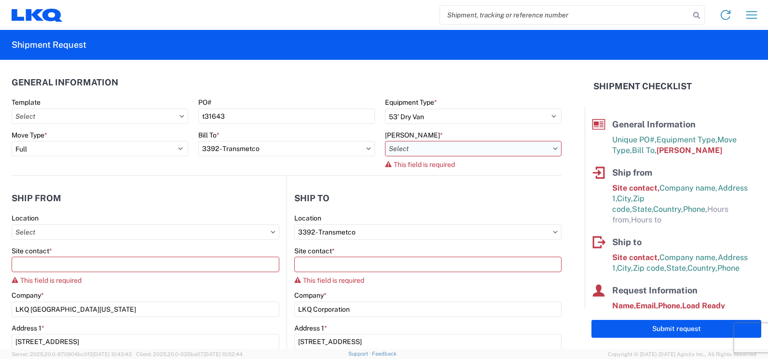
click at [418, 150] on input "text" at bounding box center [473, 148] width 177 height 15
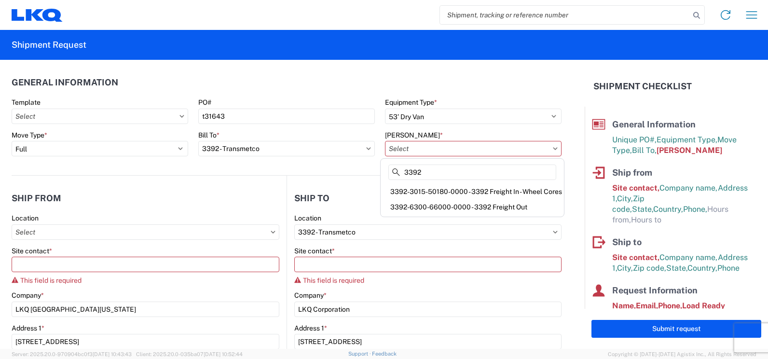
type input "3392"
click at [432, 193] on div "3392-3015-50180-0000 - 3392 Freight In - Wheel Cores" at bounding box center [471, 191] width 179 height 15
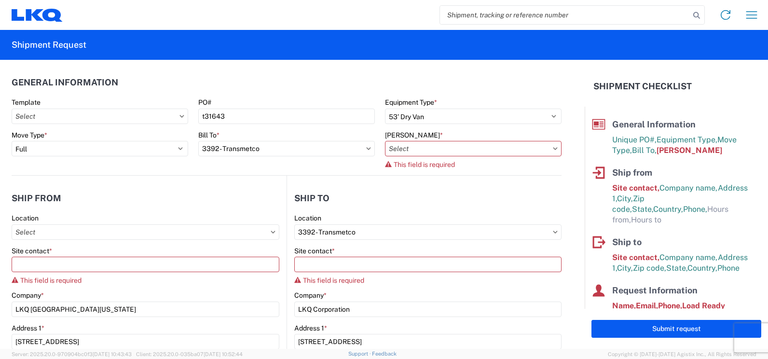
type input "3392-3015-50180-0000 - 3392 Freight In - Wheel Cores"
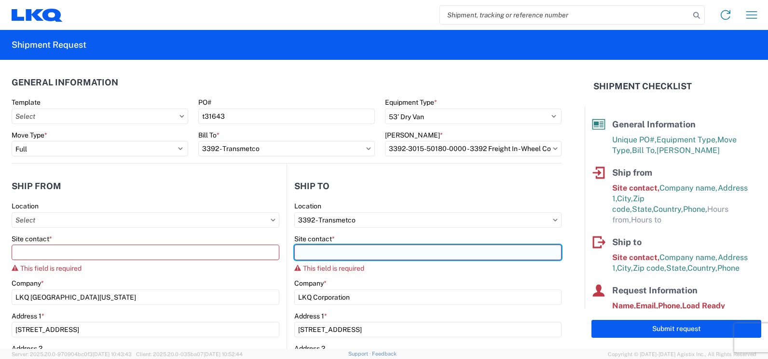
click at [322, 258] on input "Site contact *" at bounding box center [427, 252] width 267 height 15
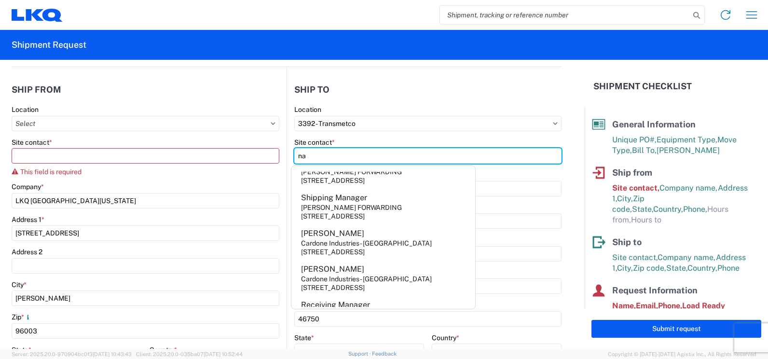
scroll to position [62, 0]
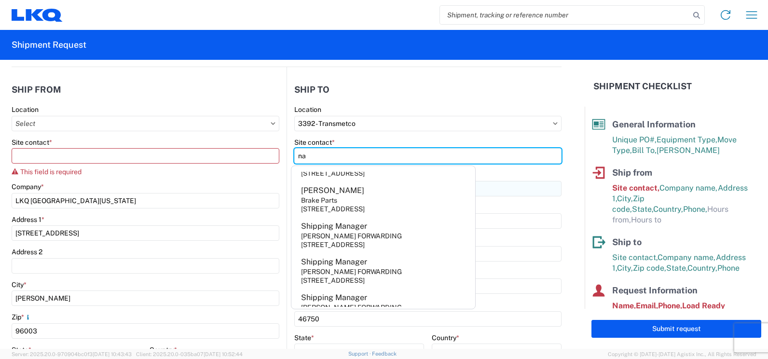
type input "na"
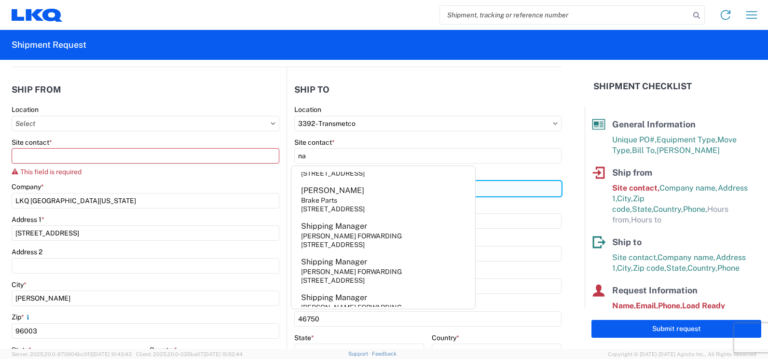
click at [522, 190] on input "LKQ Corporation" at bounding box center [427, 188] width 267 height 15
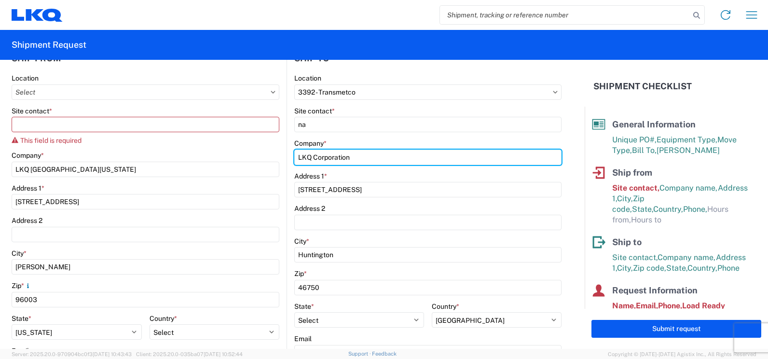
scroll to position [145, 0]
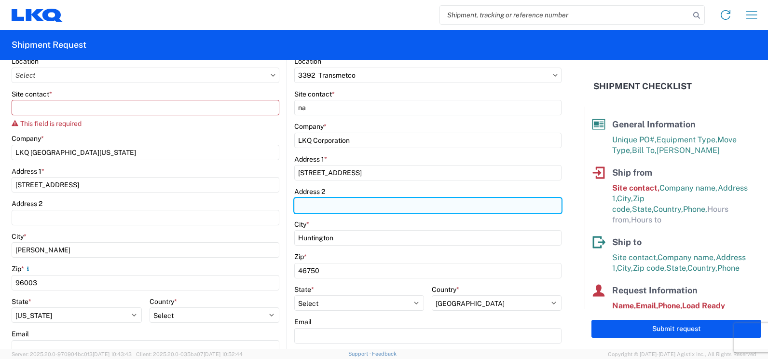
click at [537, 211] on input "Address 2" at bounding box center [427, 205] width 267 height 15
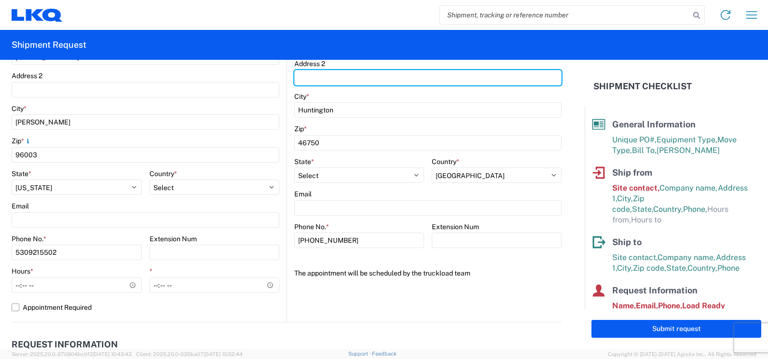
scroll to position [289, 0]
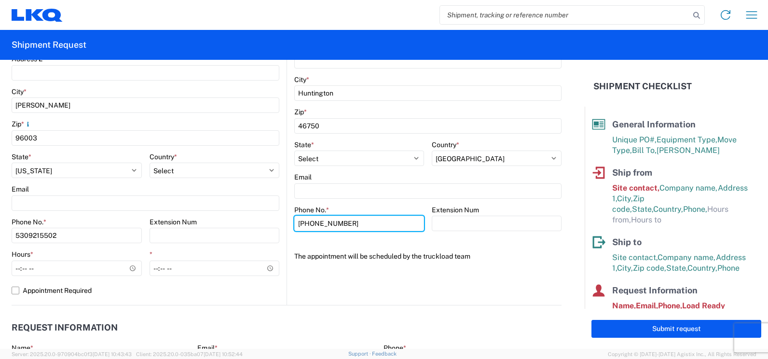
drag, startPoint x: 355, startPoint y: 224, endPoint x: 71, endPoint y: 224, distance: 284.1
click at [71, 224] on div "Ship from Location Site contact * This field is required Company * LKQ [GEOGRAP…" at bounding box center [287, 89] width 550 height 431
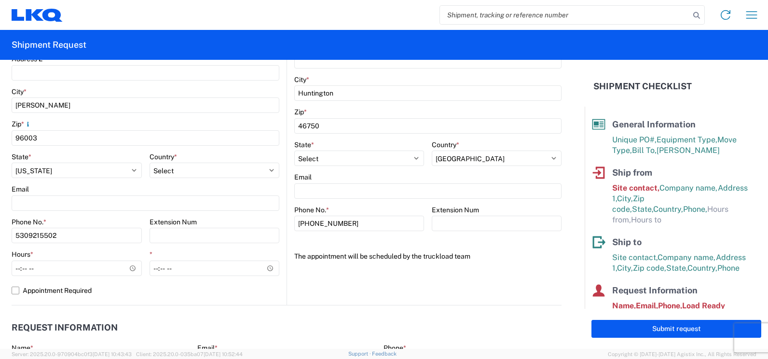
click at [374, 290] on agx-form-section "Ship to 3392 Location 3392 - Transmetco Site contact * na Company * LKQ Corpora…" at bounding box center [424, 95] width 274 height 419
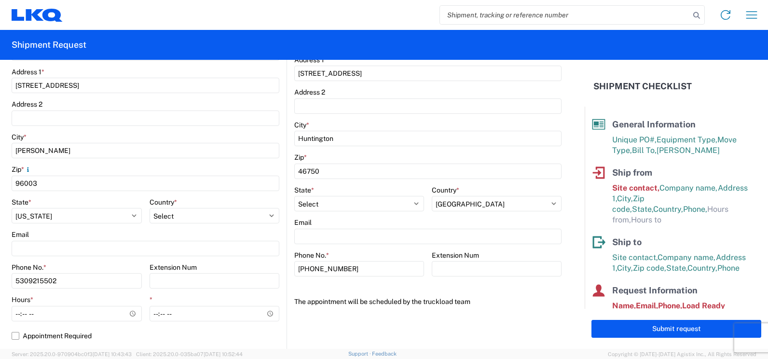
scroll to position [241, 0]
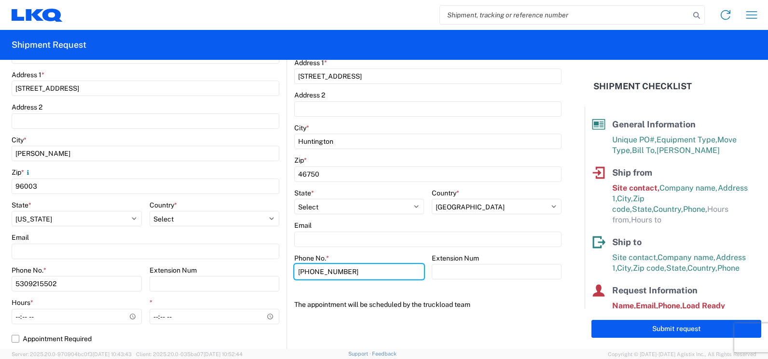
drag, startPoint x: 350, startPoint y: 277, endPoint x: 38, endPoint y: 275, distance: 312.1
click at [47, 275] on div "Ship from Location Site contact * This field is required Company * LKQ [GEOGRAP…" at bounding box center [287, 137] width 550 height 431
type input "na"
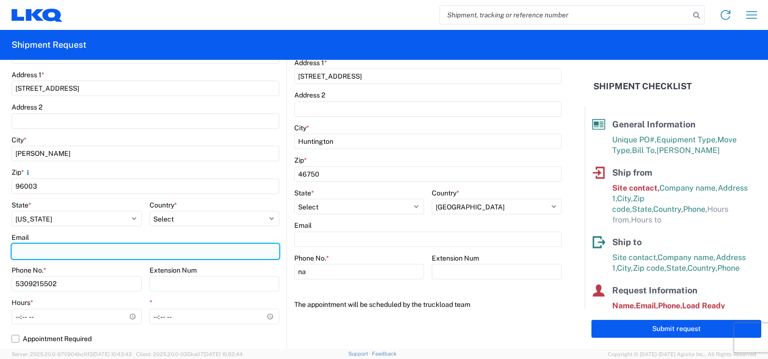
click at [61, 249] on input "Email" at bounding box center [146, 251] width 268 height 15
click at [53, 245] on input "Email" at bounding box center [146, 251] width 268 height 15
click at [41, 249] on input "Email" at bounding box center [146, 251] width 268 height 15
type input "r"
click at [120, 246] on input "Email" at bounding box center [146, 251] width 268 height 15
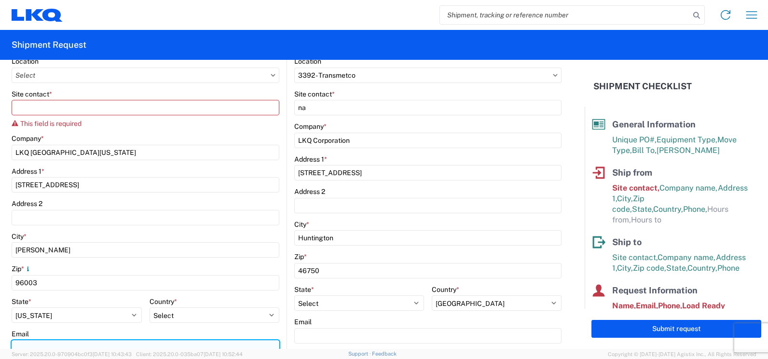
scroll to position [0, 0]
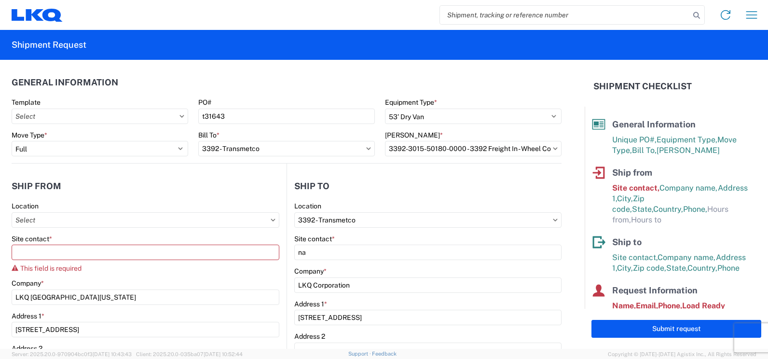
click at [65, 260] on div "Site contact * This field is required" at bounding box center [146, 253] width 268 height 38
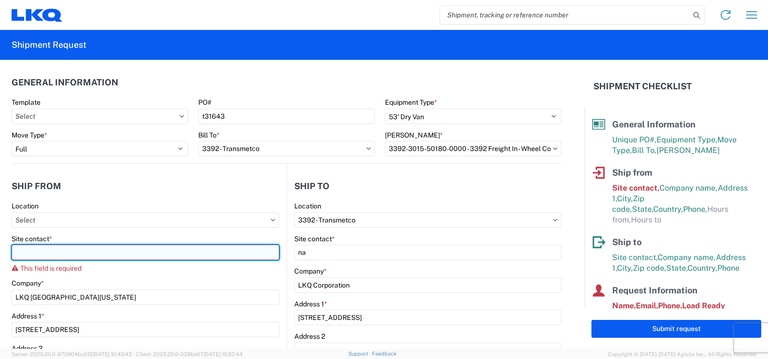
click at [64, 254] on input "Site contact *" at bounding box center [146, 252] width 268 height 15
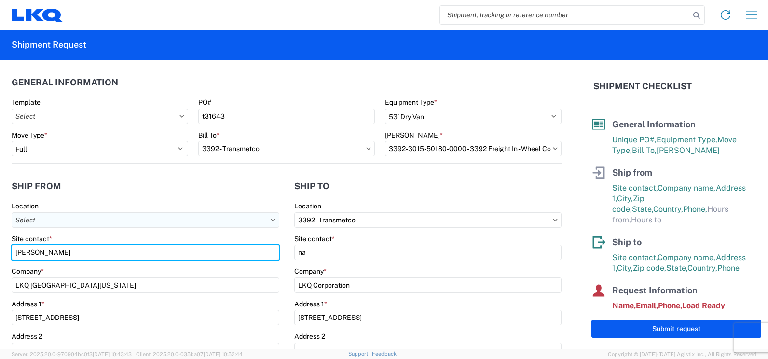
type input "[PERSON_NAME]"
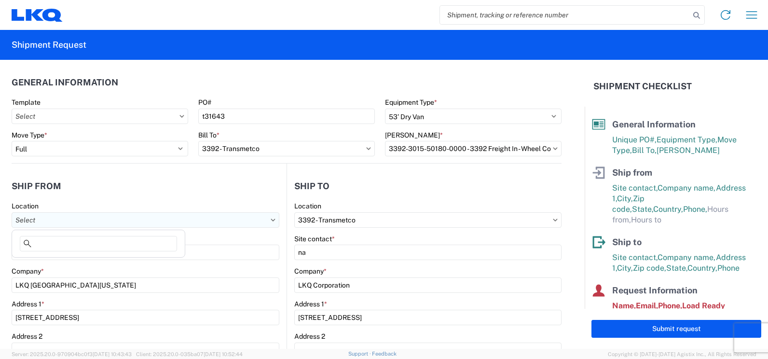
click at [58, 222] on input "text" at bounding box center [146, 219] width 268 height 15
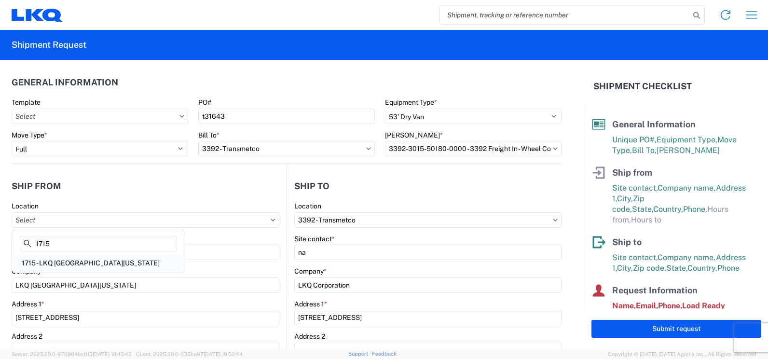
type input "1715"
click at [68, 265] on div "1715 - LKQ [GEOGRAPHIC_DATA][US_STATE]" at bounding box center [98, 262] width 169 height 15
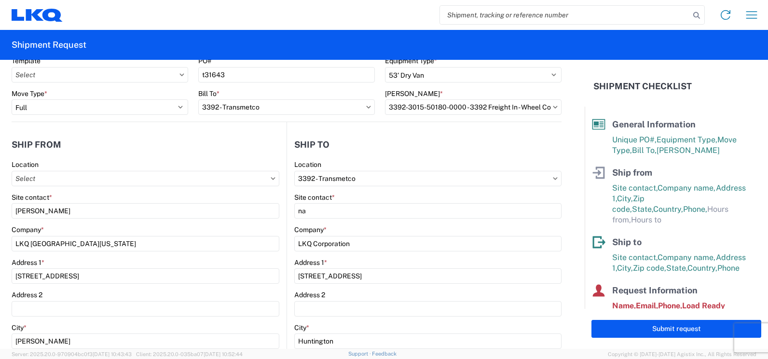
type input "1715 - LKQ [GEOGRAPHIC_DATA][US_STATE]"
type input "LKQ Corporation"
select select "US"
type input "08:00"
type input "14:00"
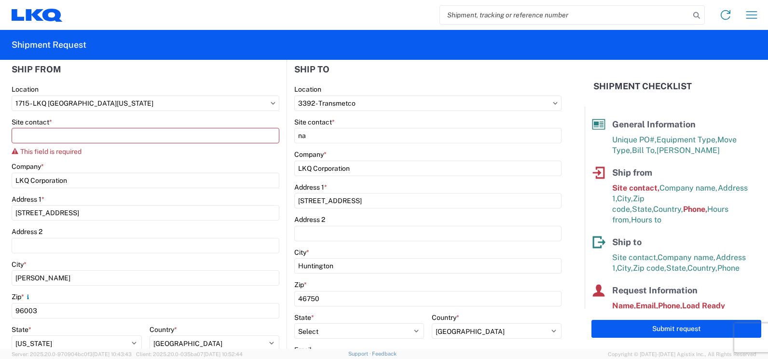
scroll to position [145, 0]
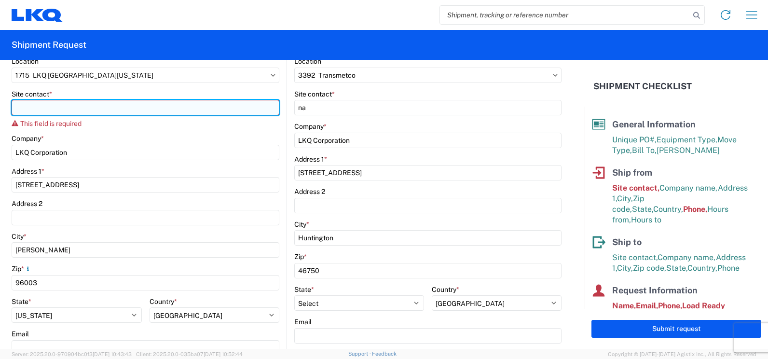
click at [46, 107] on input "Site contact *" at bounding box center [146, 107] width 268 height 15
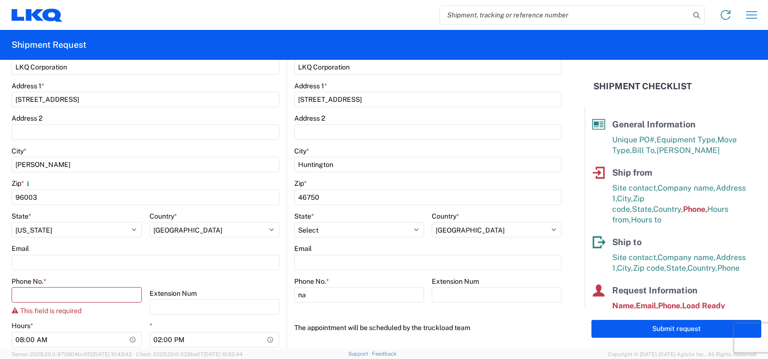
scroll to position [241, 0]
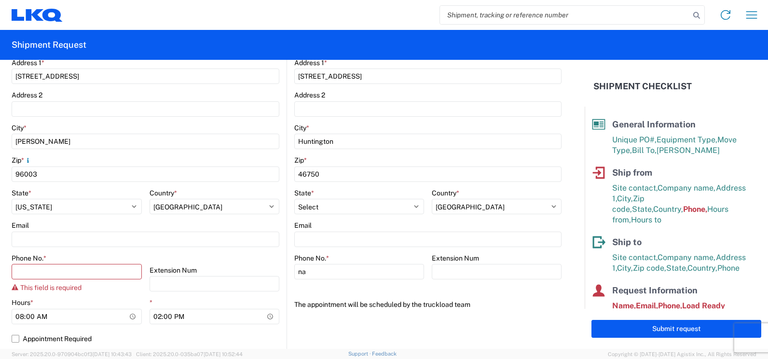
type input "[PERSON_NAME]"
click at [64, 262] on div "Phone No. * This field is required" at bounding box center [77, 273] width 130 height 38
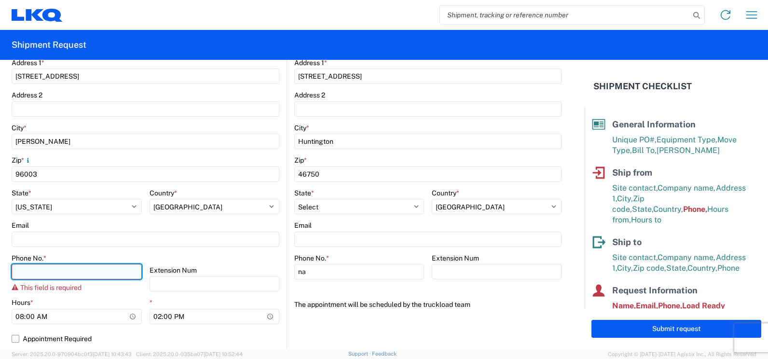
click at [63, 274] on input "Phone No. *" at bounding box center [77, 271] width 130 height 15
type input "5309215502"
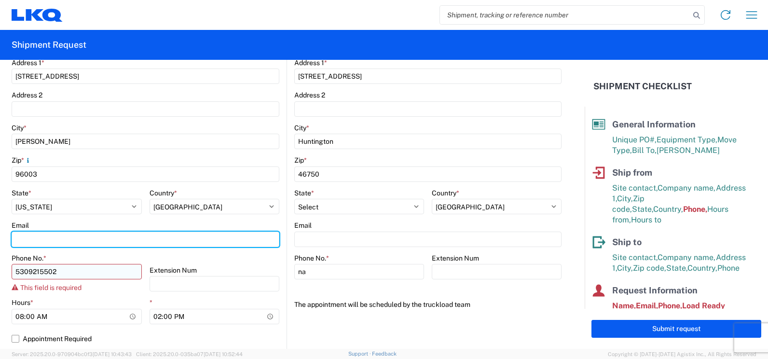
type input "[EMAIL_ADDRESS][DOMAIN_NAME]"
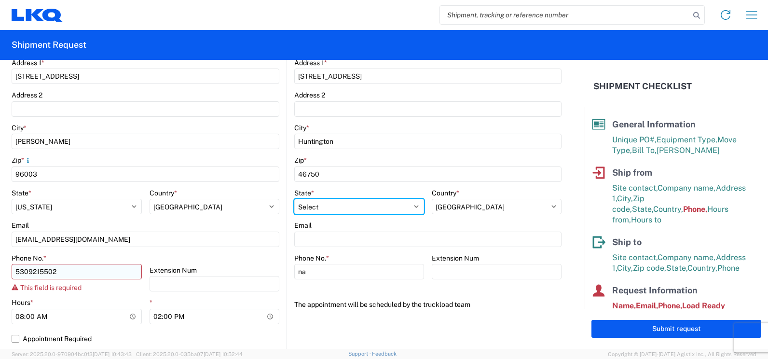
select select "CA"
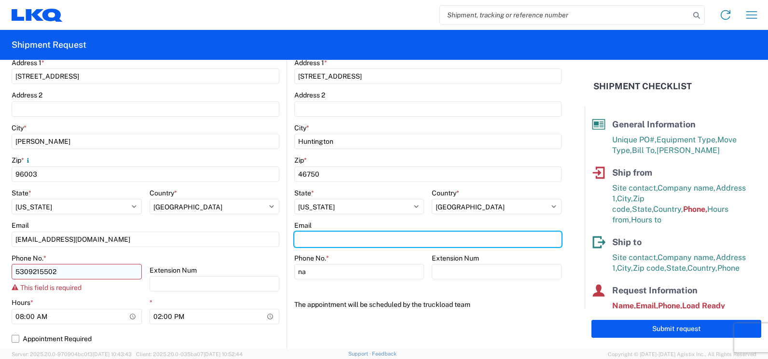
type input "[EMAIL_ADDRESS][DOMAIN_NAME]"
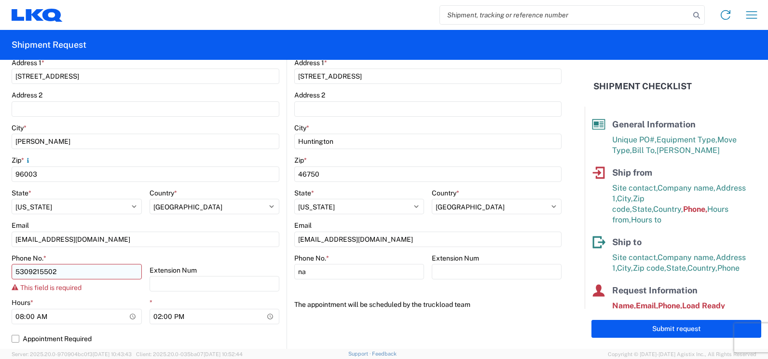
type input "[EMAIL_ADDRESS][DOMAIN_NAME]"
type input "5309215502"
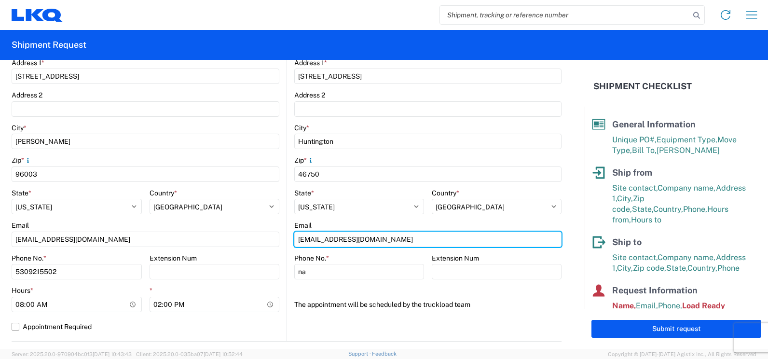
drag, startPoint x: 378, startPoint y: 239, endPoint x: 118, endPoint y: 254, distance: 260.4
click at [118, 254] on div "Ship from 1715 Location 1715 - LKQ [GEOGRAPHIC_DATA][US_STATE] Site contact * […" at bounding box center [287, 131] width 550 height 419
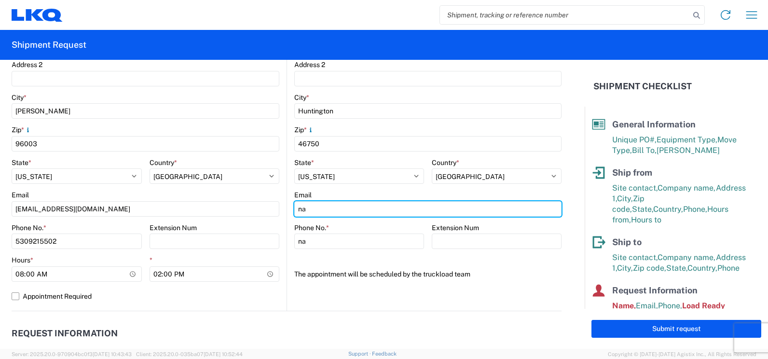
scroll to position [289, 0]
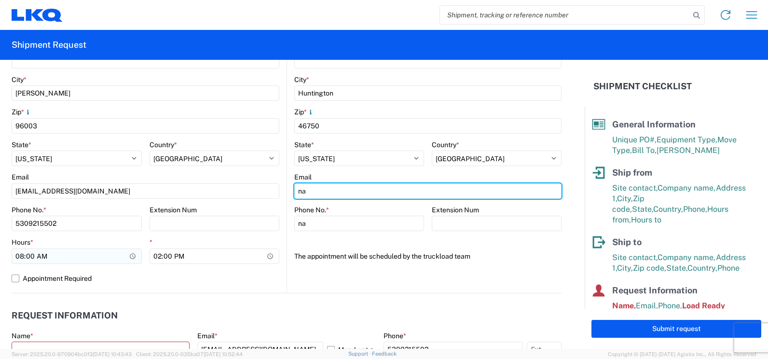
type input "na"
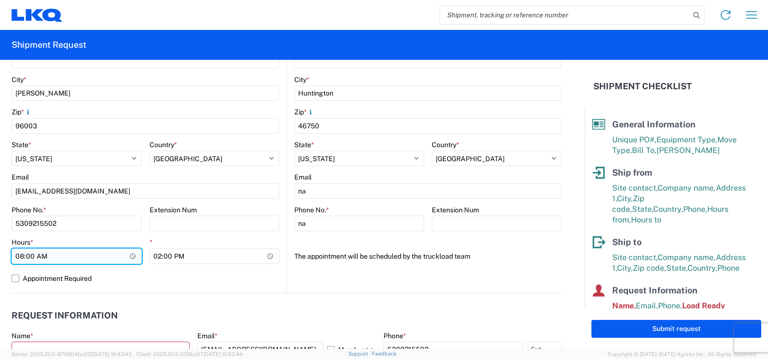
click at [131, 257] on input "08:00" at bounding box center [77, 255] width 130 height 15
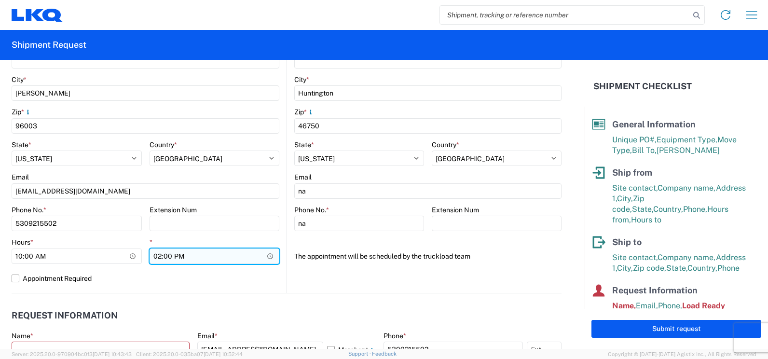
type input "10:00"
click at [267, 254] on input "14:00" at bounding box center [215, 255] width 130 height 15
type input "15:00"
click at [270, 256] on input "15:00" at bounding box center [215, 255] width 130 height 15
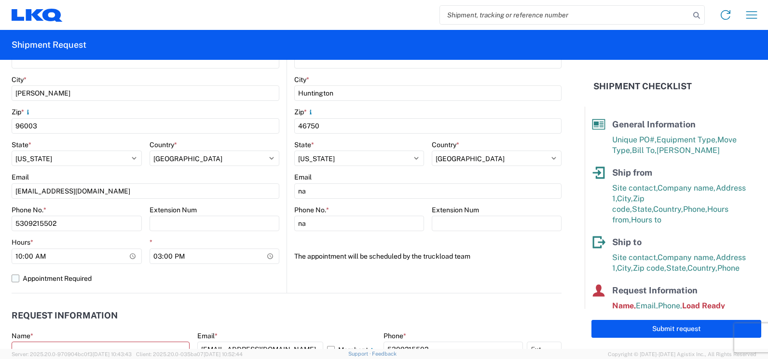
click at [269, 273] on label "Appointment Required" at bounding box center [146, 278] width 268 height 15
click at [0, 0] on input "Appointment Required" at bounding box center [0, 0] width 0 height 0
select select "US"
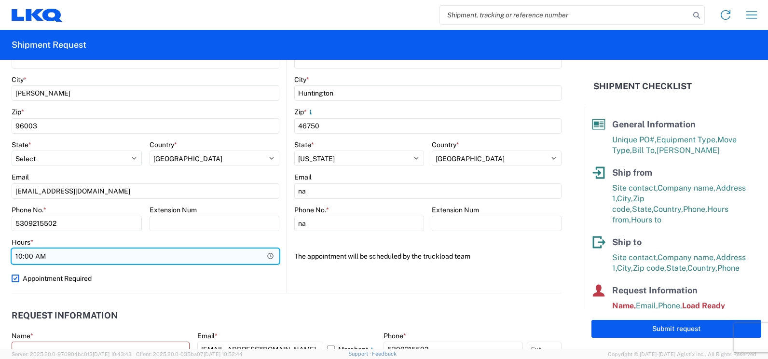
click at [267, 259] on input "10:00" at bounding box center [146, 255] width 268 height 15
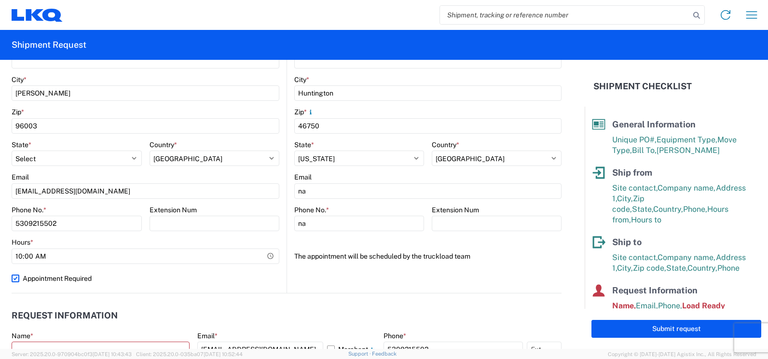
click at [259, 276] on label "Appointment Required" at bounding box center [146, 278] width 268 height 15
click at [0, 0] on input "Appointment Required" at bounding box center [0, 0] width 0 height 0
select select "US"
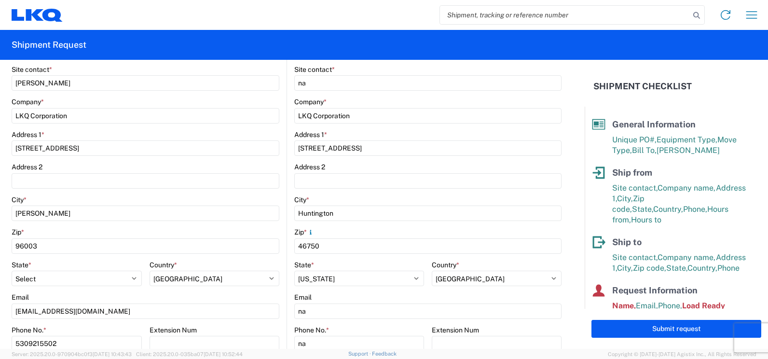
scroll to position [193, 0]
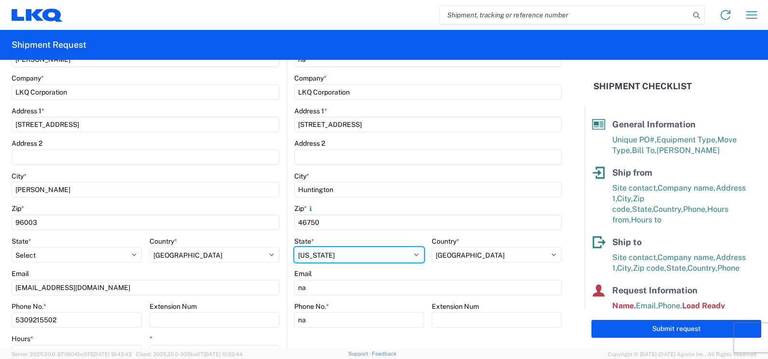
click at [340, 256] on select "Select [US_STATE] [US_STATE] [US_STATE] [US_STATE] Armed Forces Americas Armed …" at bounding box center [359, 254] width 130 height 15
select select "IN"
click at [294, 247] on select "Select [US_STATE] [US_STATE] [US_STATE] [US_STATE] Armed Forces Americas Armed …" at bounding box center [359, 254] width 130 height 15
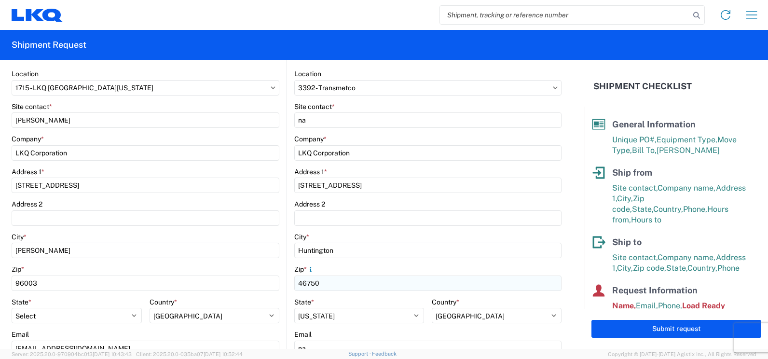
scroll to position [96, 0]
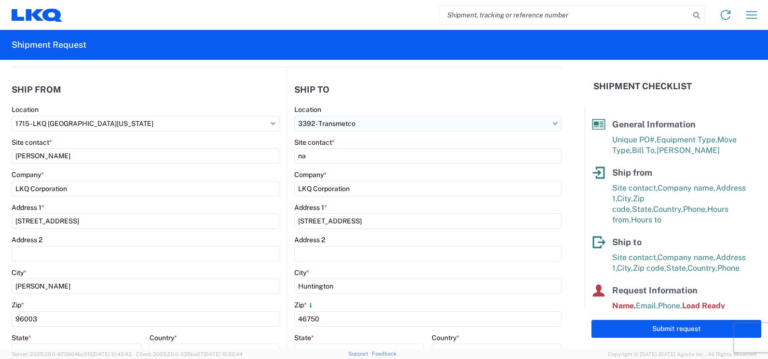
click at [392, 128] on input "3392 - Transmetco" at bounding box center [427, 123] width 267 height 15
type input "3392"
click at [341, 167] on div "3392 - Transmetco" at bounding box center [377, 166] width 169 height 15
select select "US"
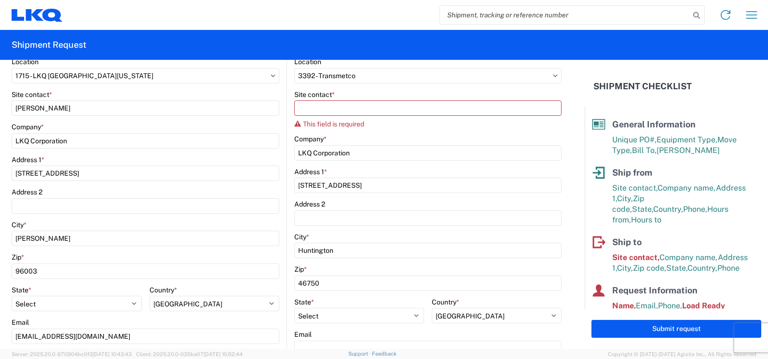
scroll to position [145, 0]
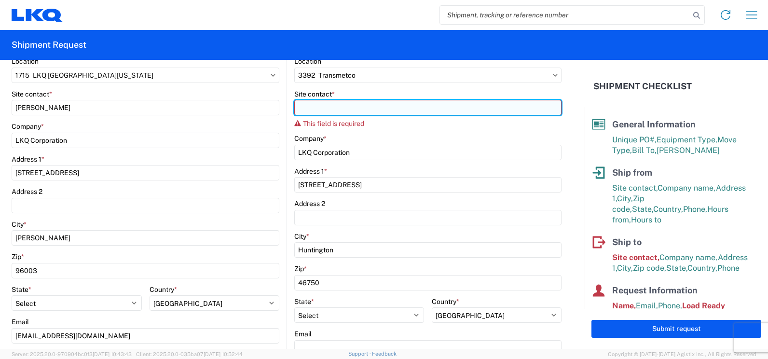
click at [345, 108] on input "Site contact *" at bounding box center [427, 107] width 267 height 15
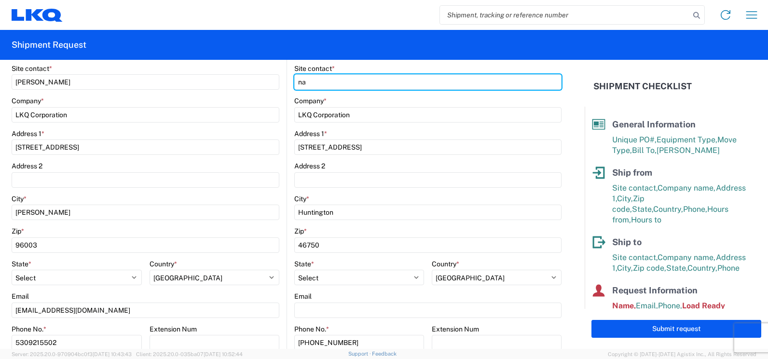
scroll to position [193, 0]
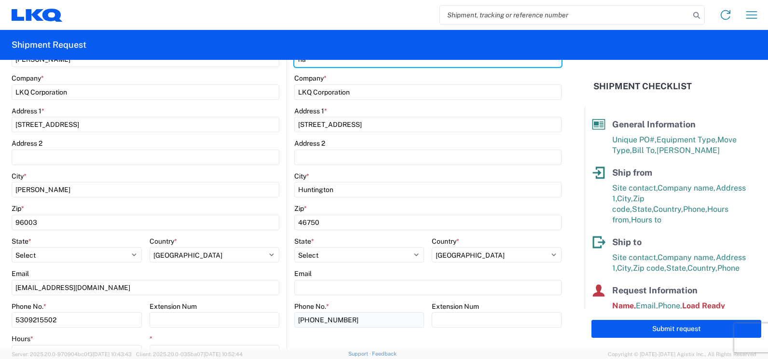
type input "na"
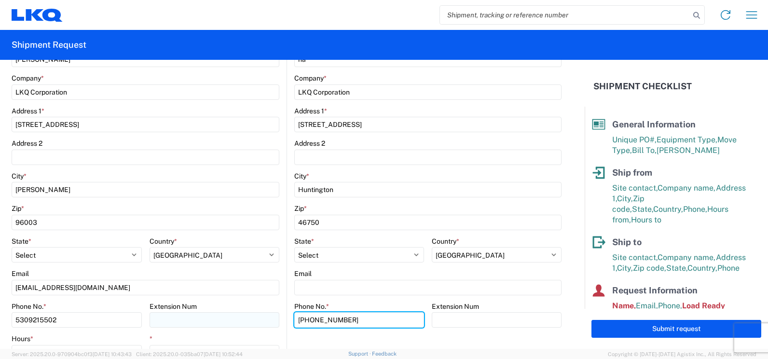
drag, startPoint x: 353, startPoint y: 314, endPoint x: 173, endPoint y: 314, distance: 179.9
click at [184, 314] on div "Ship from 1715 Location 1715 - LKQ [GEOGRAPHIC_DATA][US_STATE] Site contact * […" at bounding box center [287, 180] width 550 height 419
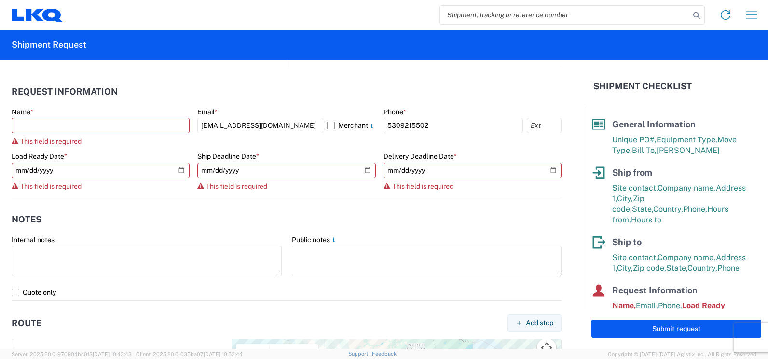
scroll to position [494, 0]
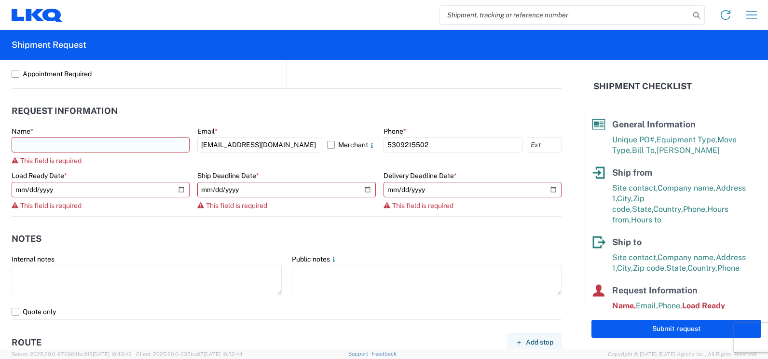
type input "na"
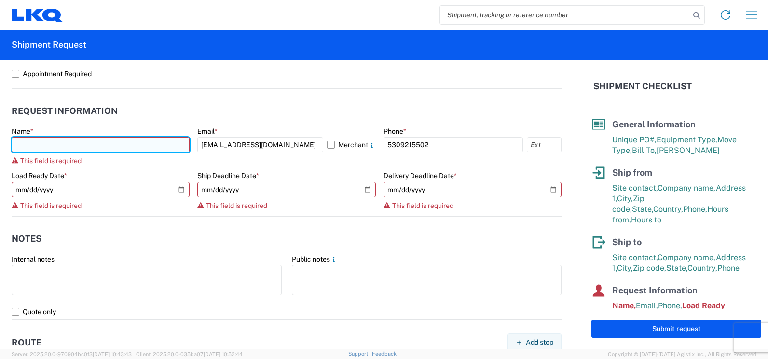
click at [68, 142] on input "text" at bounding box center [101, 144] width 178 height 15
click at [71, 140] on input "text" at bounding box center [101, 144] width 178 height 15
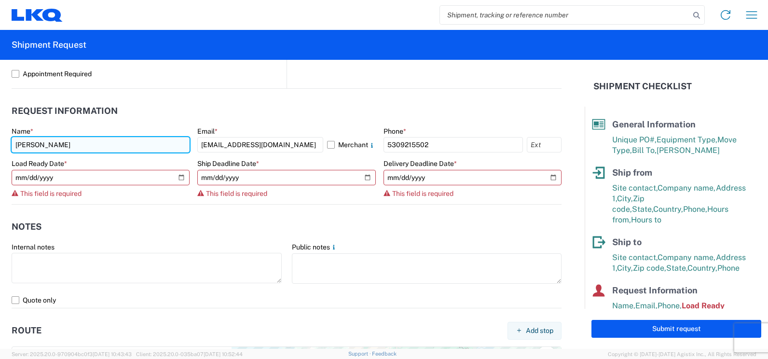
type input "[PERSON_NAME]"
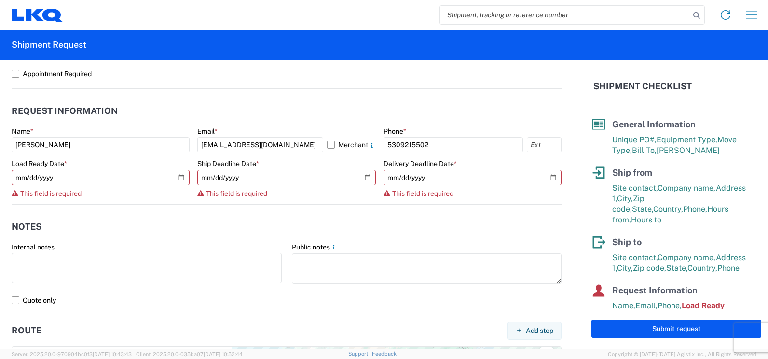
click at [404, 120] on header "Request Information" at bounding box center [287, 111] width 550 height 22
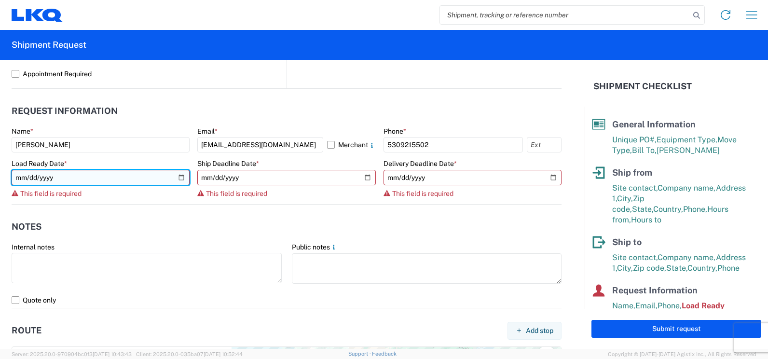
click at [179, 176] on input "date" at bounding box center [101, 177] width 178 height 15
click at [179, 179] on input "[DATE]" at bounding box center [101, 177] width 178 height 15
type input "[DATE]"
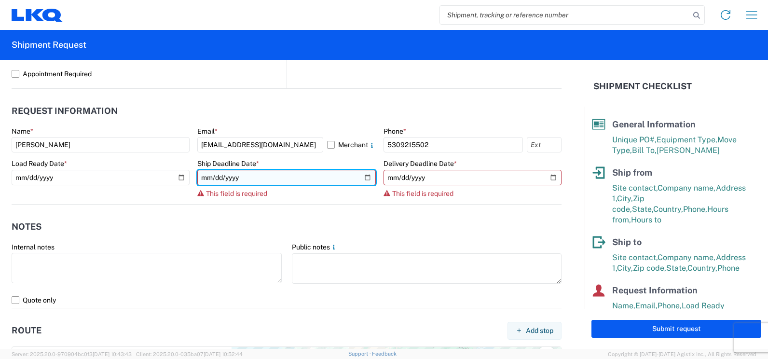
click at [358, 180] on input "date" at bounding box center [286, 177] width 178 height 15
type input "[DATE]"
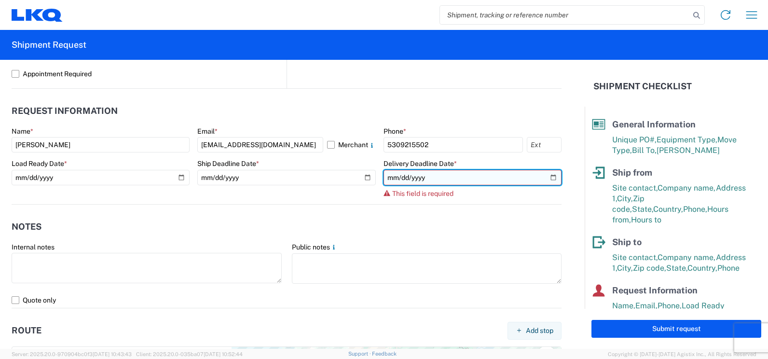
click at [544, 181] on input "date" at bounding box center [472, 177] width 178 height 15
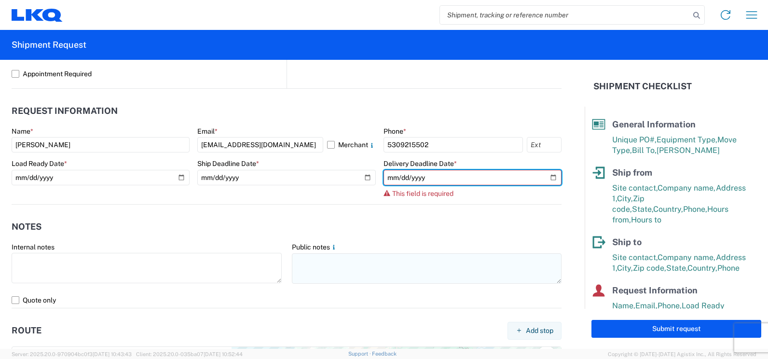
type input "[DATE]"
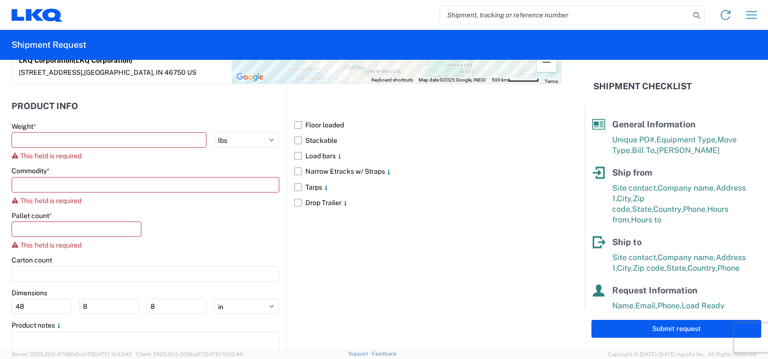
scroll to position [880, 0]
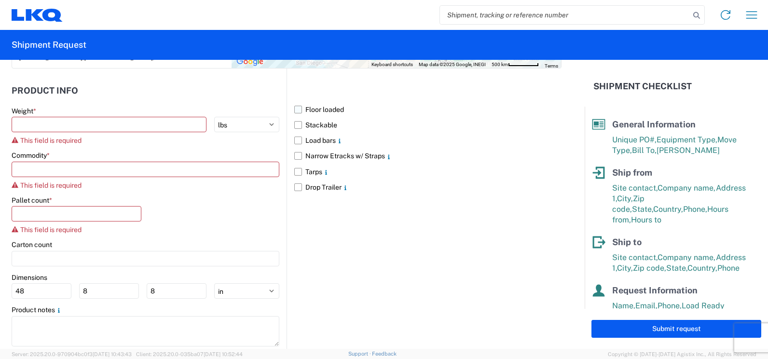
click at [294, 113] on label "Floor loaded" at bounding box center [427, 109] width 267 height 15
click at [0, 0] on input "Floor loaded" at bounding box center [0, 0] width 0 height 0
click at [53, 167] on input at bounding box center [146, 169] width 268 height 15
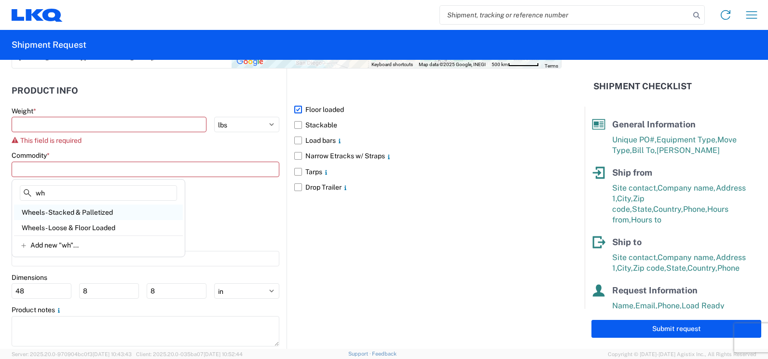
type input "wh"
click at [91, 212] on div "Wheels - Stacked & Palletized" at bounding box center [98, 212] width 169 height 15
type input "Wheels - Stacked & Palletized"
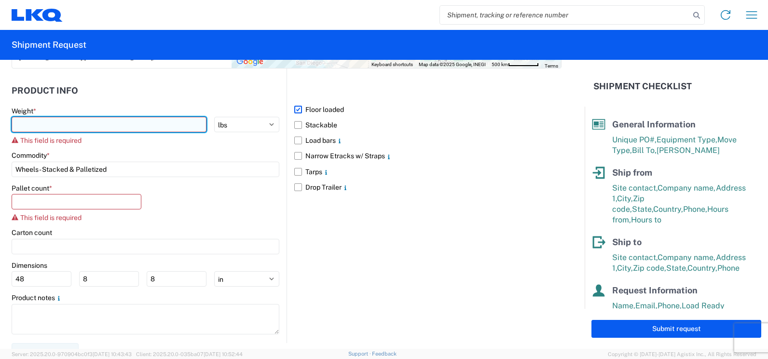
click at [47, 130] on input "number" at bounding box center [109, 124] width 195 height 15
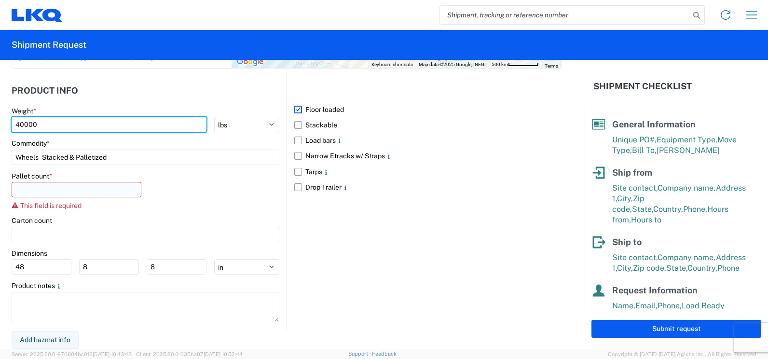
type input "40000"
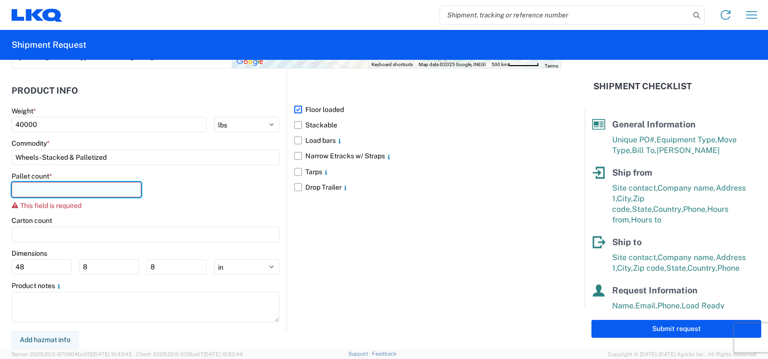
click at [79, 189] on input "number" at bounding box center [77, 189] width 130 height 15
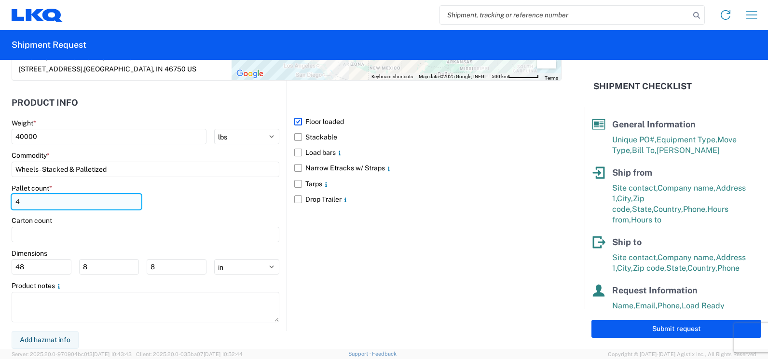
scroll to position [868, 0]
type input "40"
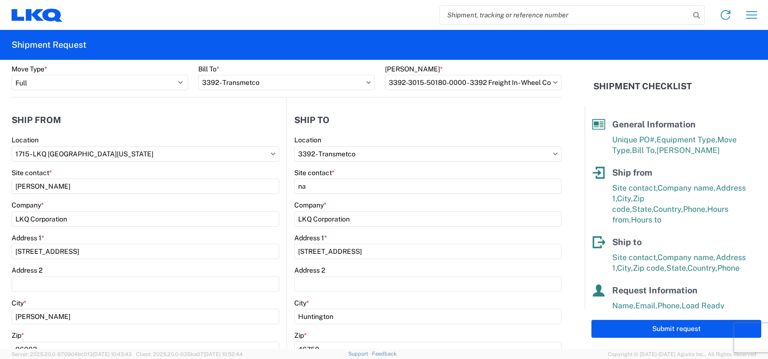
scroll to position [0, 0]
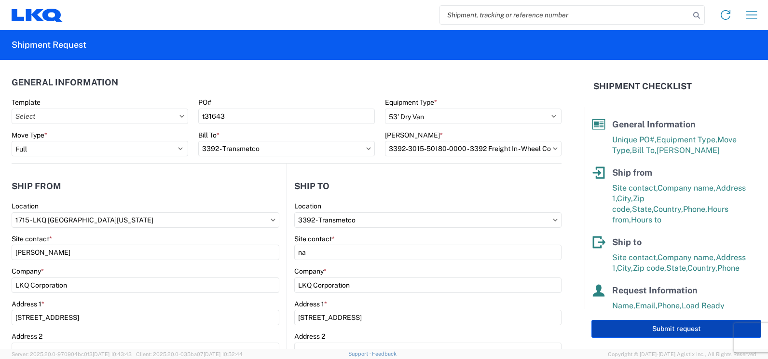
click at [624, 333] on button "Submit request" at bounding box center [676, 329] width 170 height 18
select select "US"
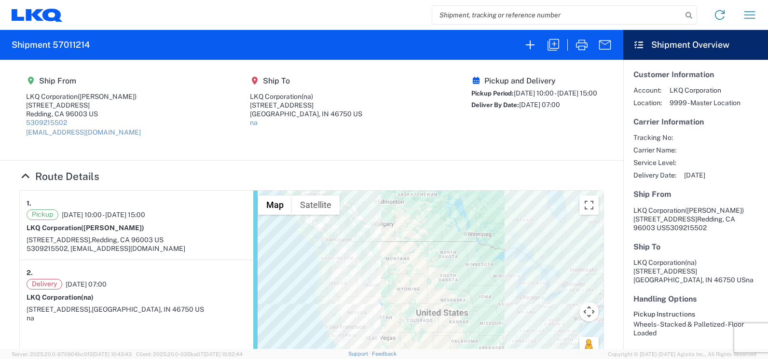
click at [410, 153] on section "Ship From LKQ Corporation ([PERSON_NAME]) [STREET_ADDRESS] US 5309215502 [EMAIL…" at bounding box center [311, 110] width 623 height 101
